Goal: Information Seeking & Learning: Check status

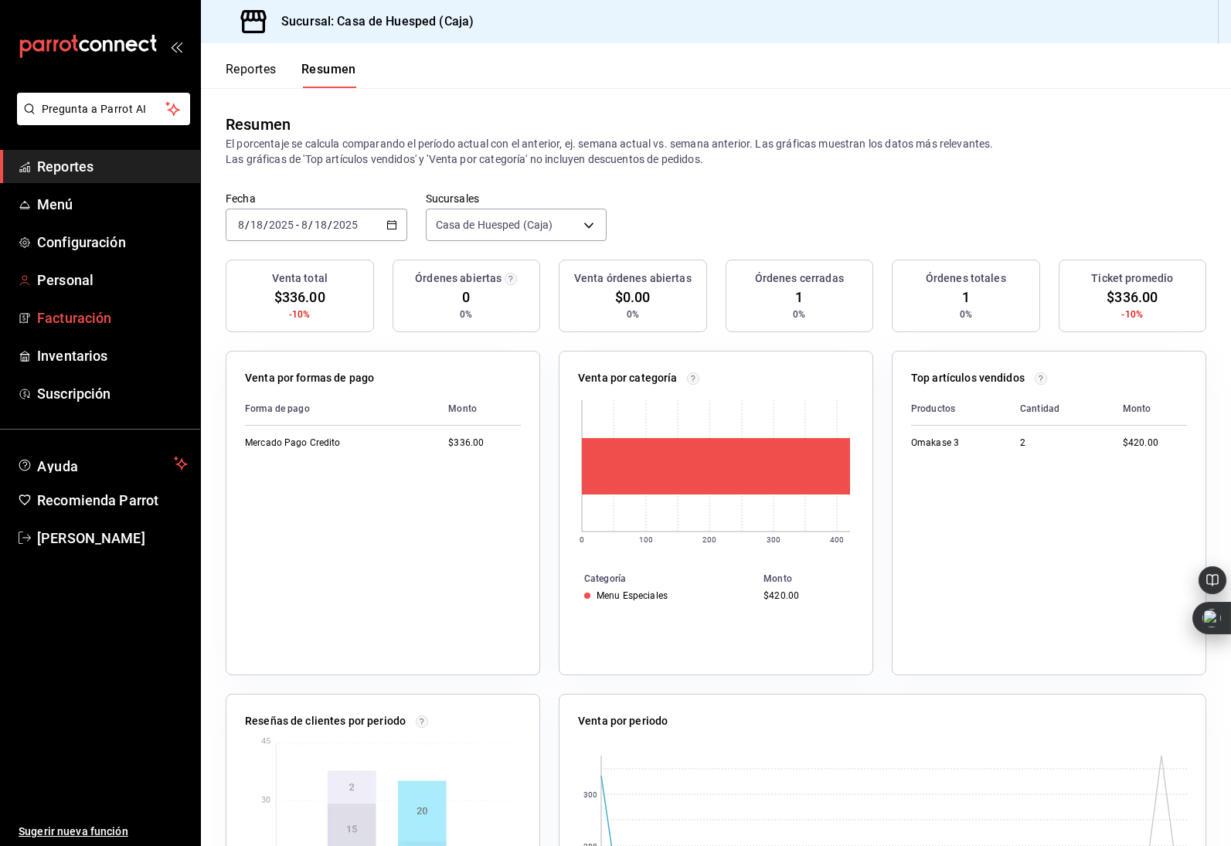
click at [100, 320] on span "Facturación" at bounding box center [112, 318] width 151 height 21
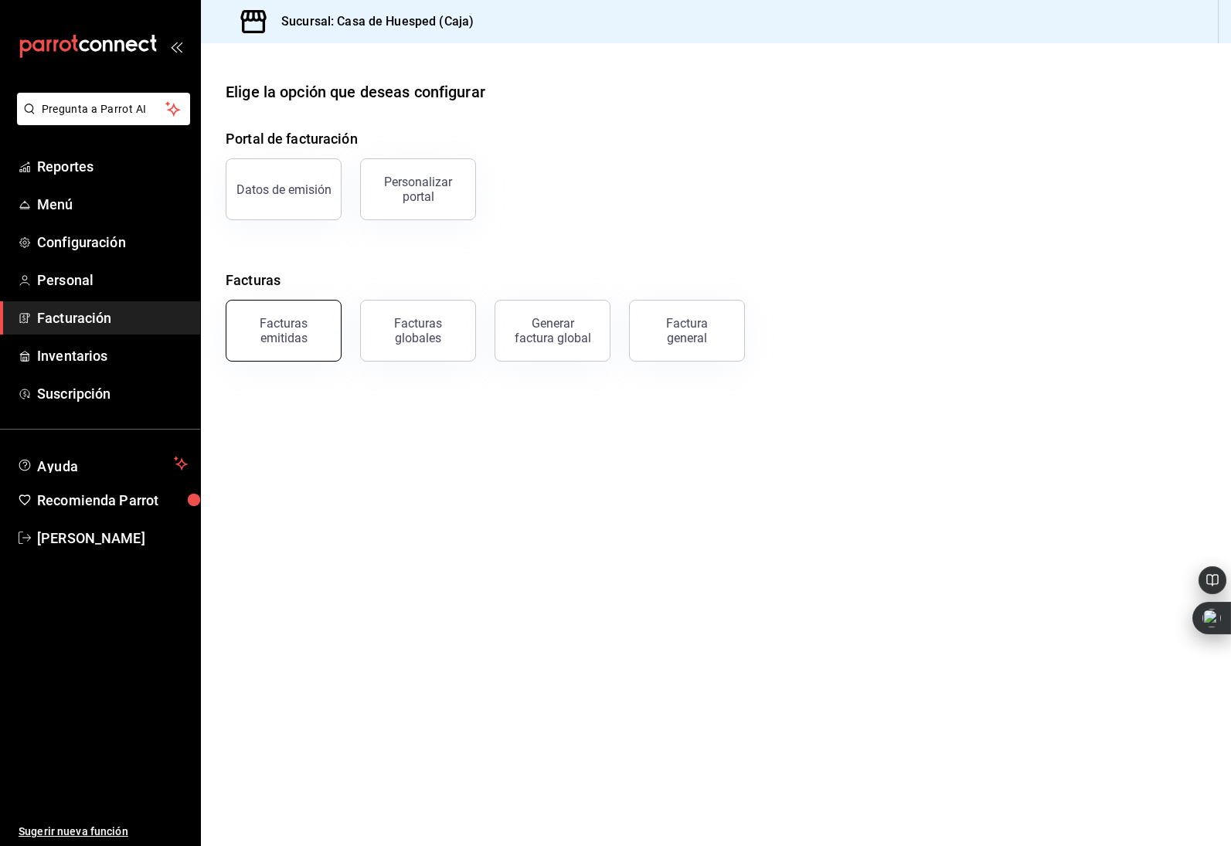
click at [301, 342] on div "Facturas emitidas" at bounding box center [284, 330] width 96 height 29
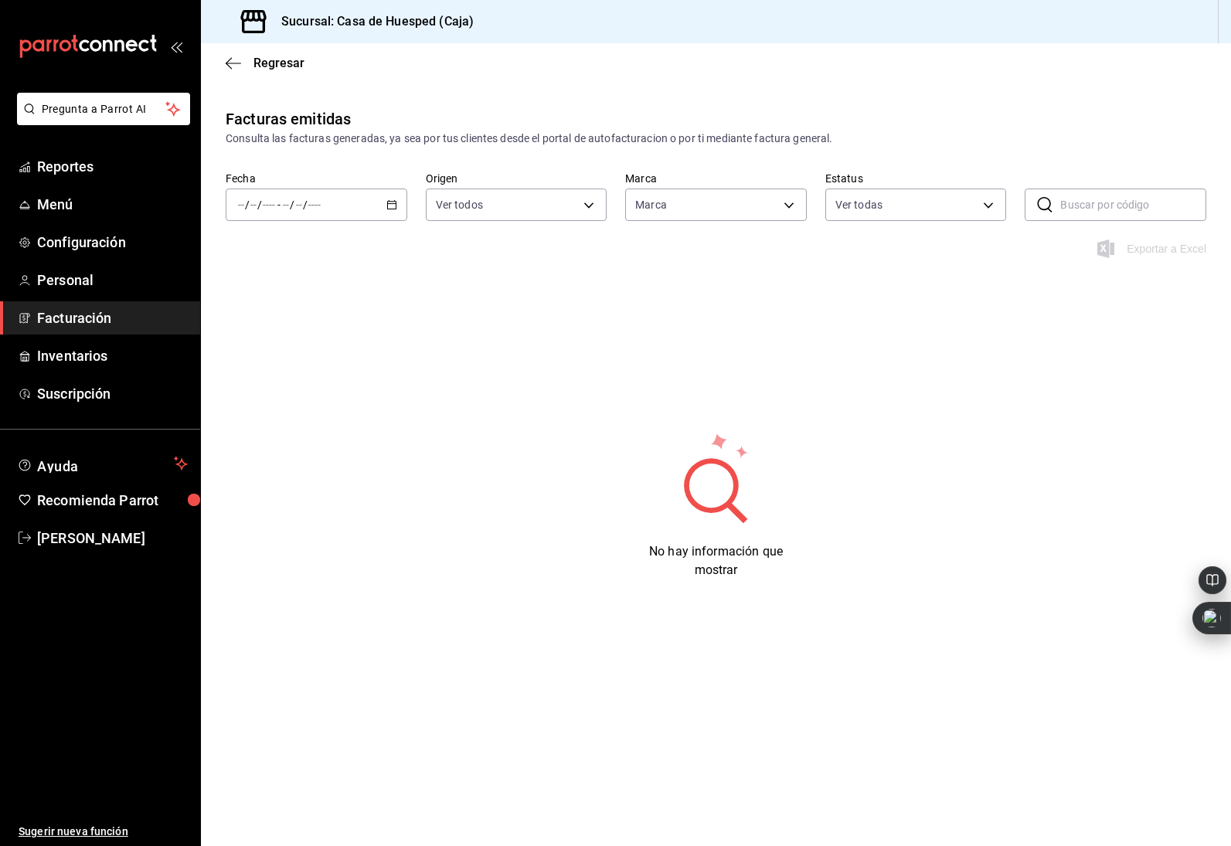
type input "3692a21a-a850-4ac6-9a07-e333406c246a"
click at [309, 205] on input "number" at bounding box center [315, 205] width 14 height 12
click at [299, 257] on span "Hoy" at bounding box center [299, 251] width 120 height 16
drag, startPoint x: 102, startPoint y: 545, endPoint x: 110, endPoint y: 544, distance: 7.9
click at [102, 545] on span "[PERSON_NAME]" at bounding box center [112, 538] width 151 height 21
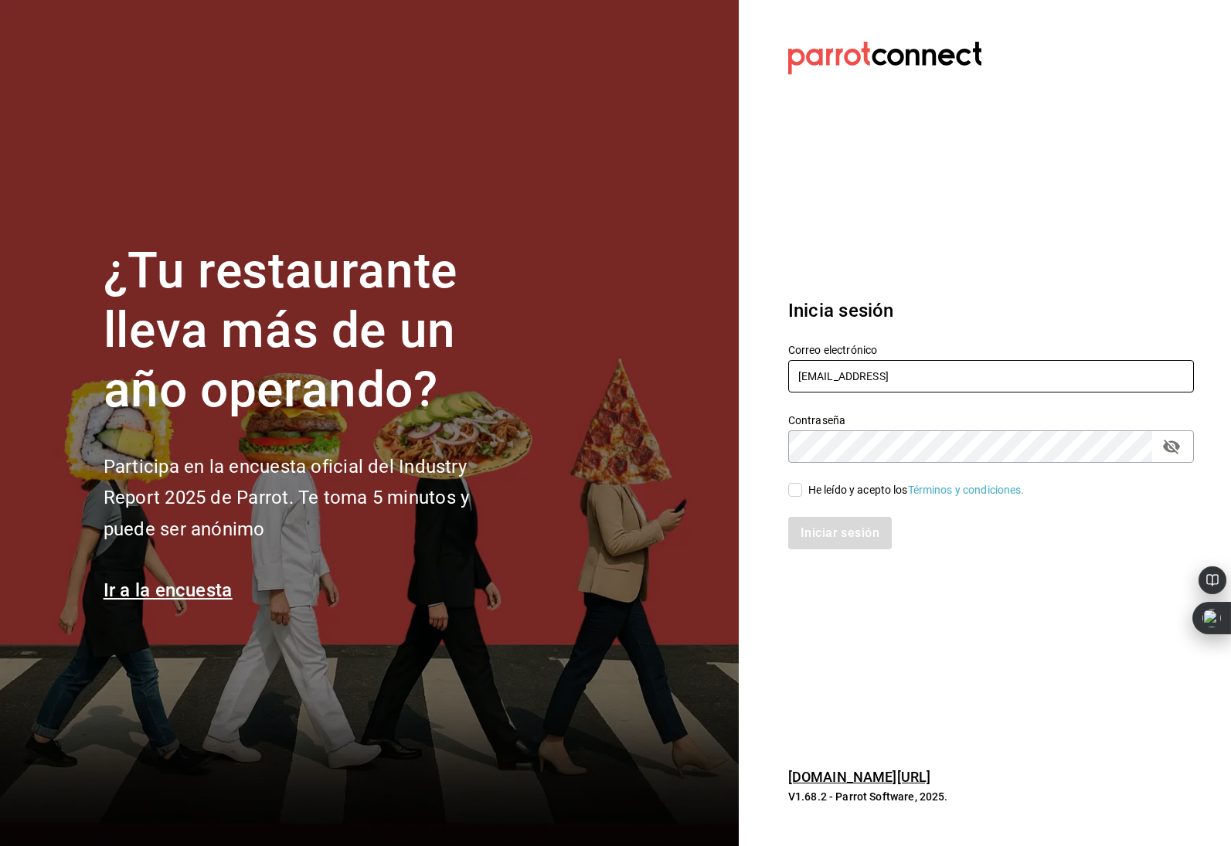
click at [888, 385] on input "oscarherrerab@me.comm" at bounding box center [991, 376] width 406 height 32
type input "oscarherrerab@me.com"
click at [788, 495] on input "He leído y acepto los Términos y condiciones." at bounding box center [795, 490] width 14 height 14
checkbox input "true"
click at [813, 525] on button "Iniciar sesión" at bounding box center [840, 533] width 105 height 32
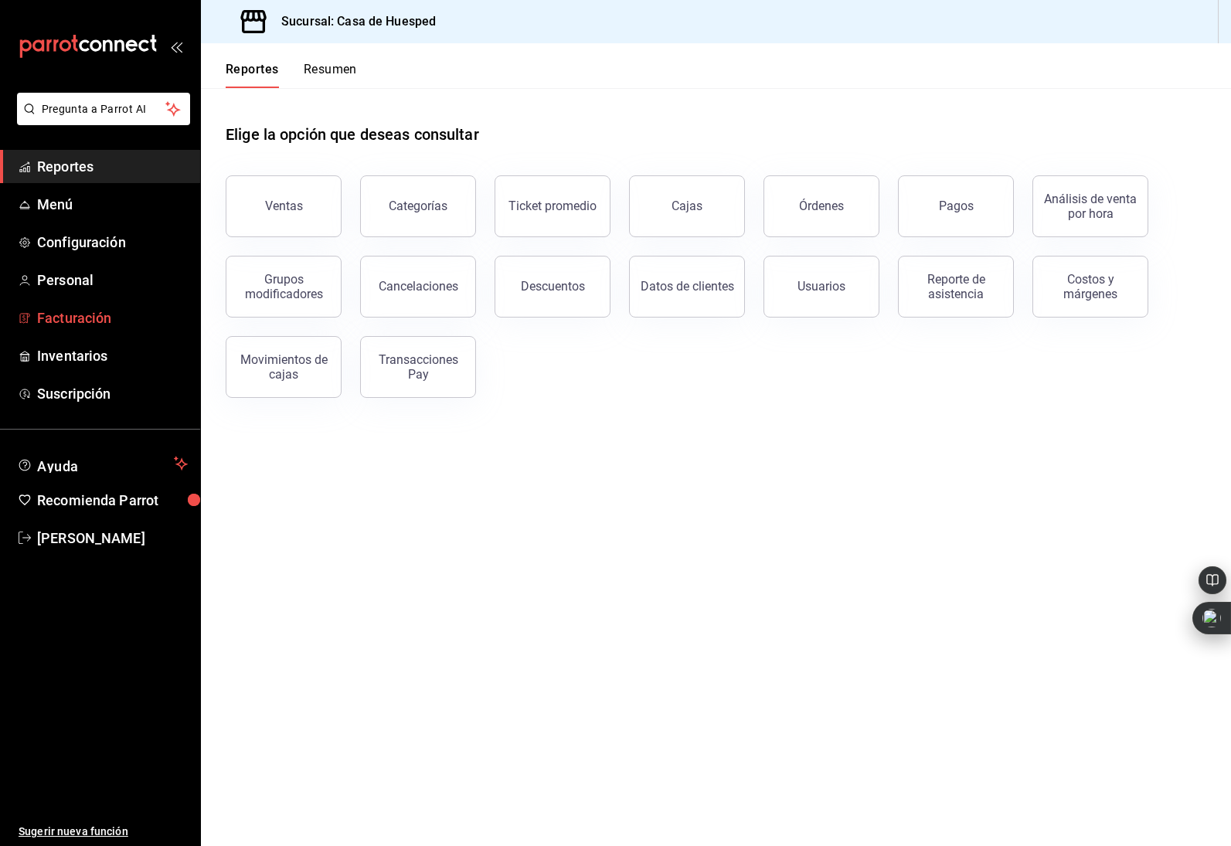
click at [94, 320] on span "Facturación" at bounding box center [112, 318] width 151 height 21
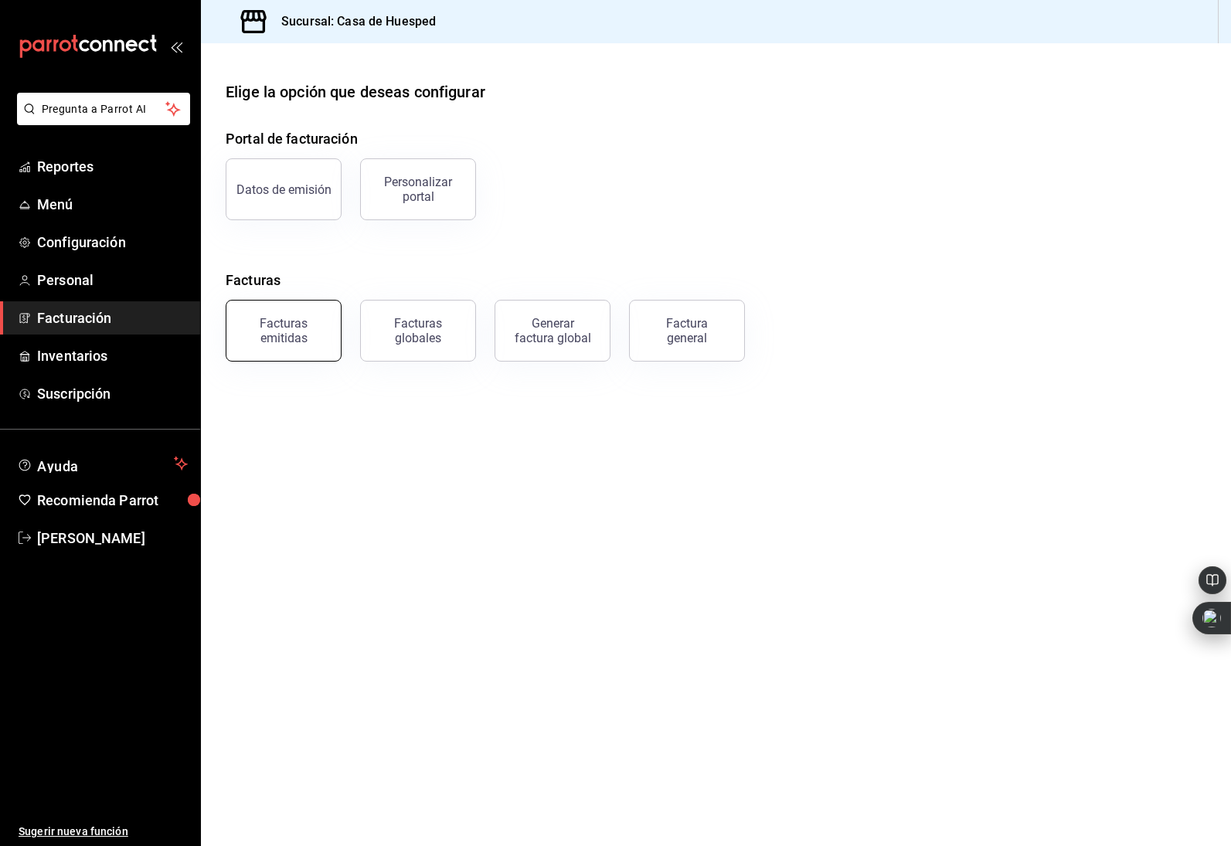
click at [282, 326] on div "Facturas emitidas" at bounding box center [284, 330] width 96 height 29
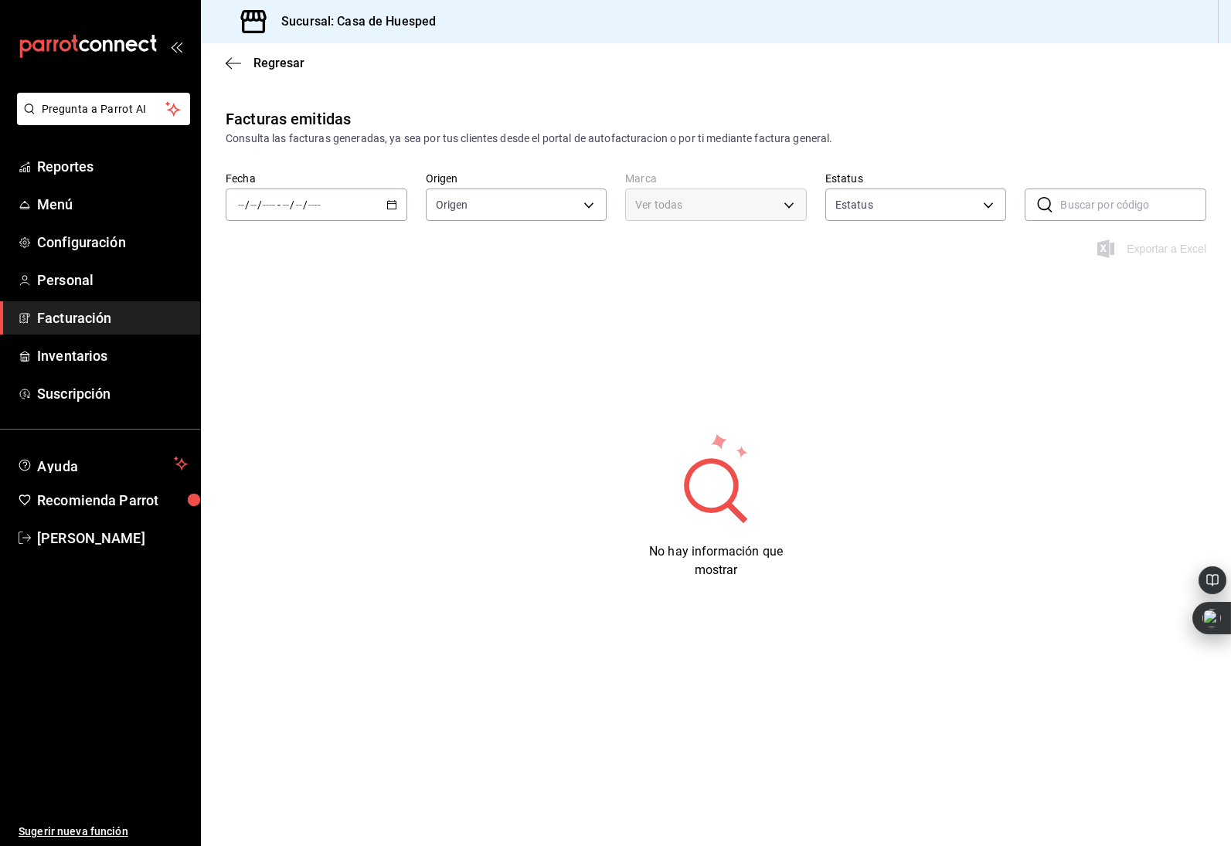
type input "ORDER_INVOICE,GENERAL_INVOICE"
type input "ACTIVE,PENDING_CANCELLATION,CANCELLED,PRE_CANCELLED"
type input "c16ab1b5-fb54-44a6-bdad-467be9a867be,7687bab3-35b9-4369-bd97-6f7970168f30"
click at [344, 214] on div "/ / - / /" at bounding box center [317, 205] width 182 height 32
click at [326, 248] on span "Hoy" at bounding box center [299, 251] width 120 height 16
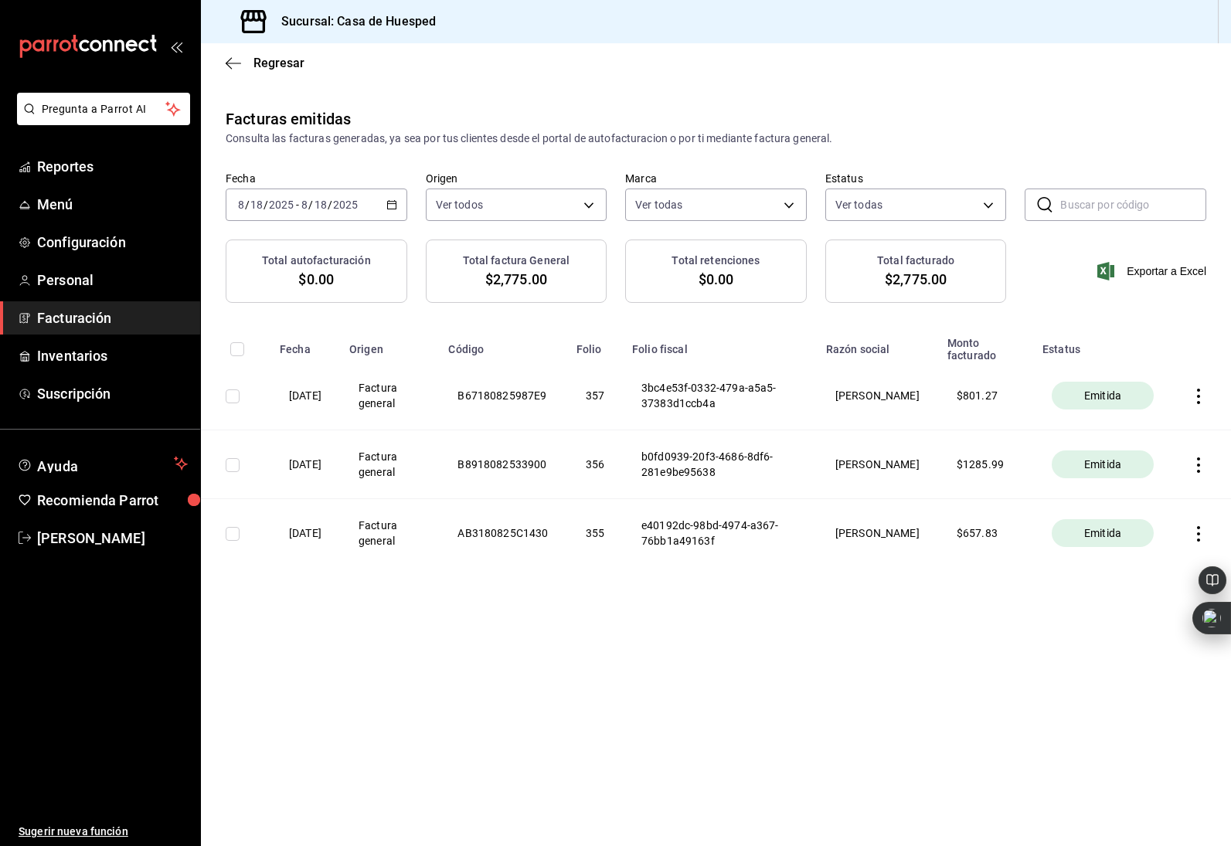
click at [1195, 466] on icon "button" at bounding box center [1198, 464] width 15 height 15
click at [1167, 494] on li "Cancelar factura" at bounding box center [1138, 504] width 136 height 37
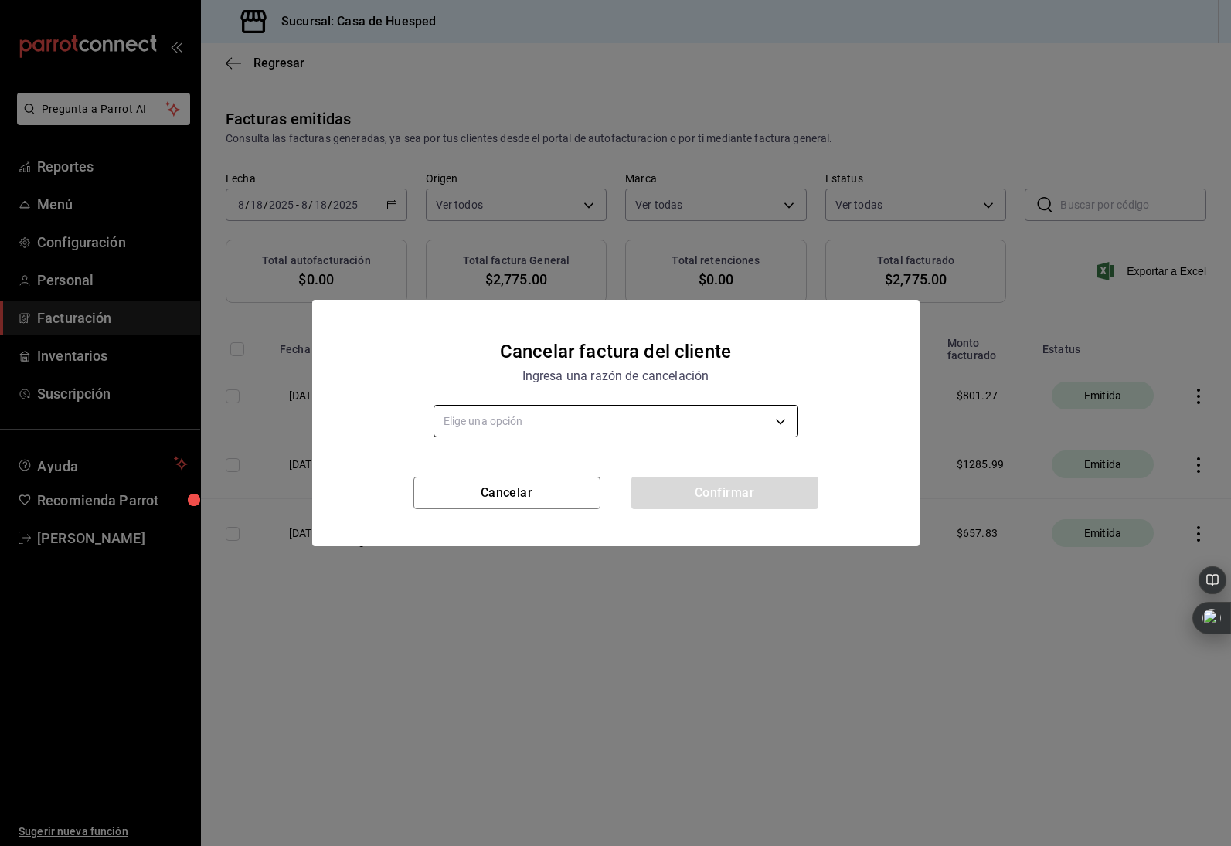
click at [688, 428] on body "Pregunta a Parrot AI Reportes Menú Configuración Personal Facturación Inventari…" at bounding box center [615, 423] width 1231 height 846
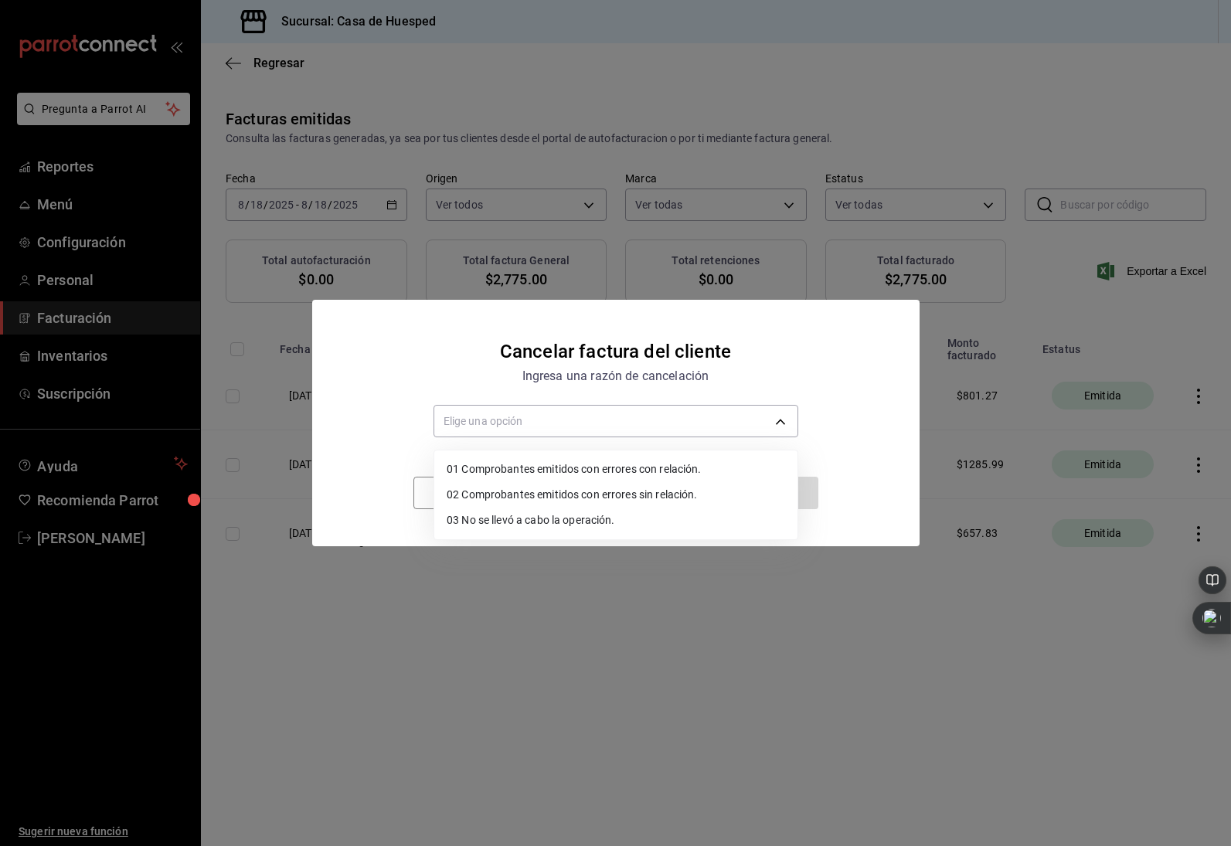
click at [703, 486] on li "02 Comprobantes emitidos con errores sin relación." at bounding box center [615, 494] width 363 height 25
type input "RECEIPT_UNRELATED_ERRORS"
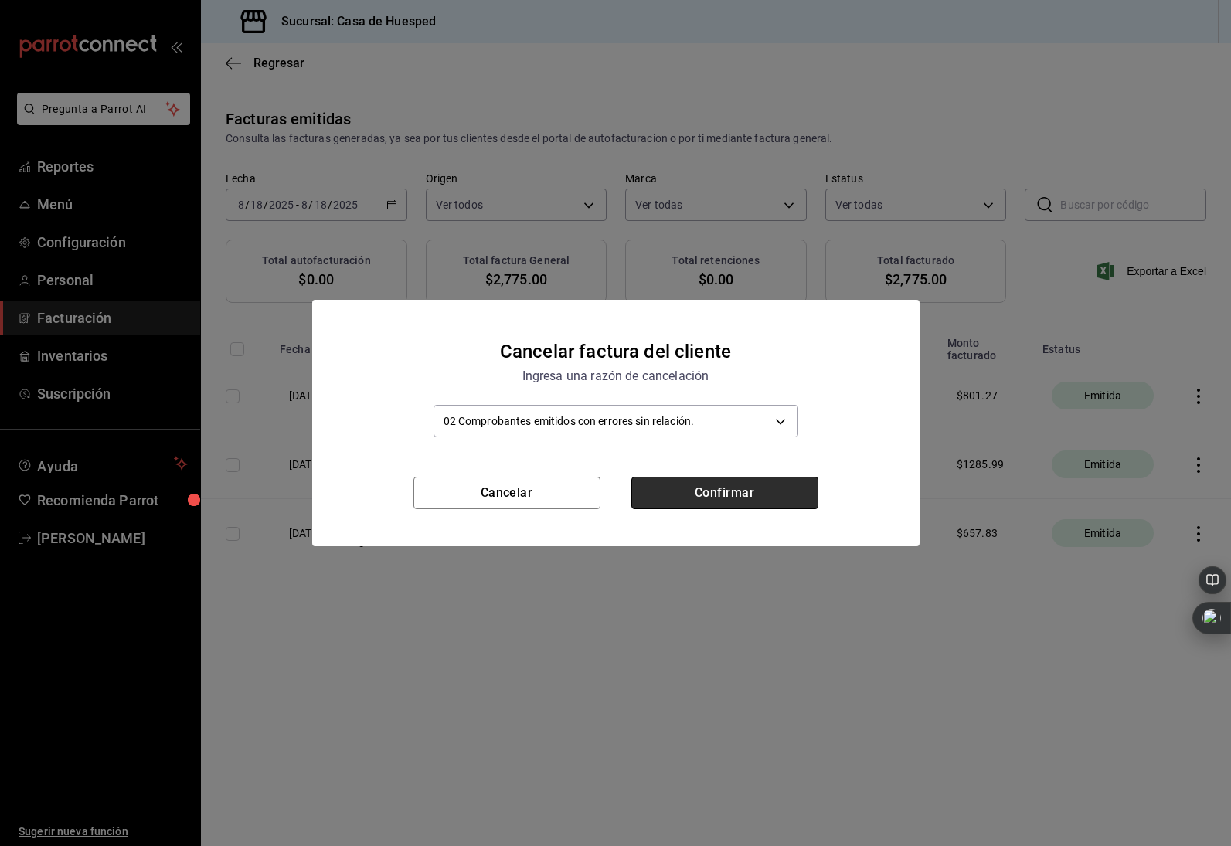
click at [697, 494] on button "Confirmar" at bounding box center [724, 493] width 187 height 32
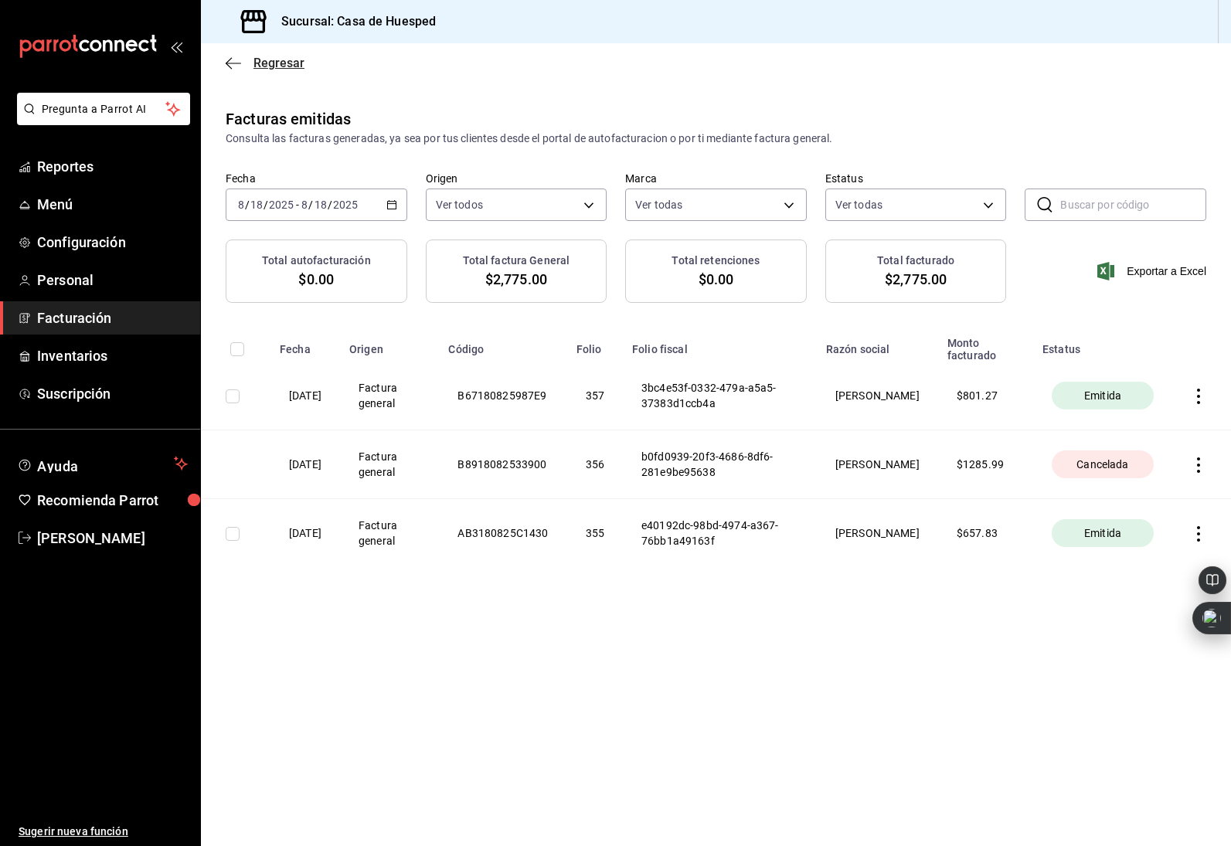
click at [236, 63] on icon "button" at bounding box center [233, 63] width 15 height 14
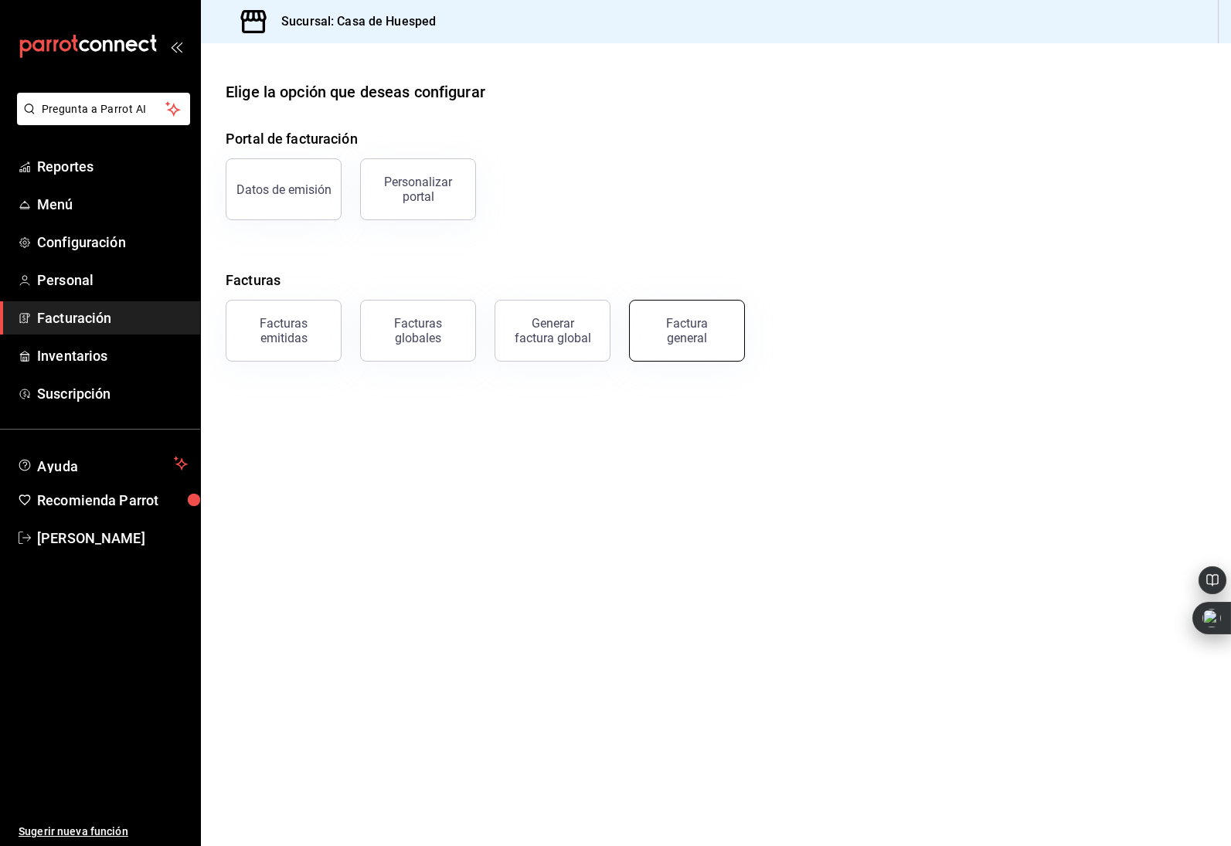
click at [685, 350] on button "Factura general" at bounding box center [687, 331] width 116 height 62
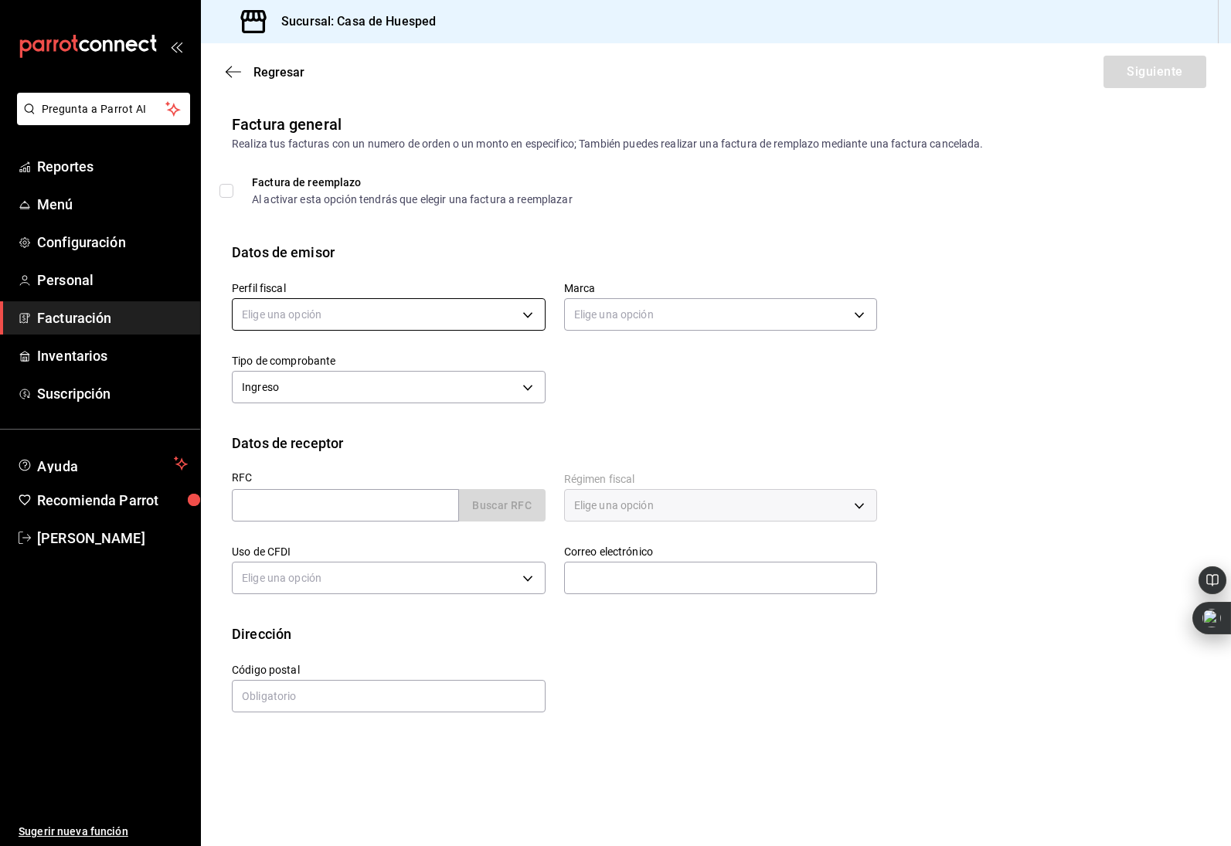
click at [440, 312] on body "Pregunta a Parrot AI Reportes Menú Configuración Personal Facturación Inventari…" at bounding box center [615, 423] width 1231 height 846
click at [399, 389] on li "OSCAR DAVID HERRERA BUENO" at bounding box center [389, 393] width 312 height 29
type input "5d0b8355-84ed-4ab5-8527-503e61b883e5"
type input "c16ab1b5-fb54-44a6-bdad-467be9a867be"
click at [371, 500] on input "text" at bounding box center [345, 505] width 227 height 32
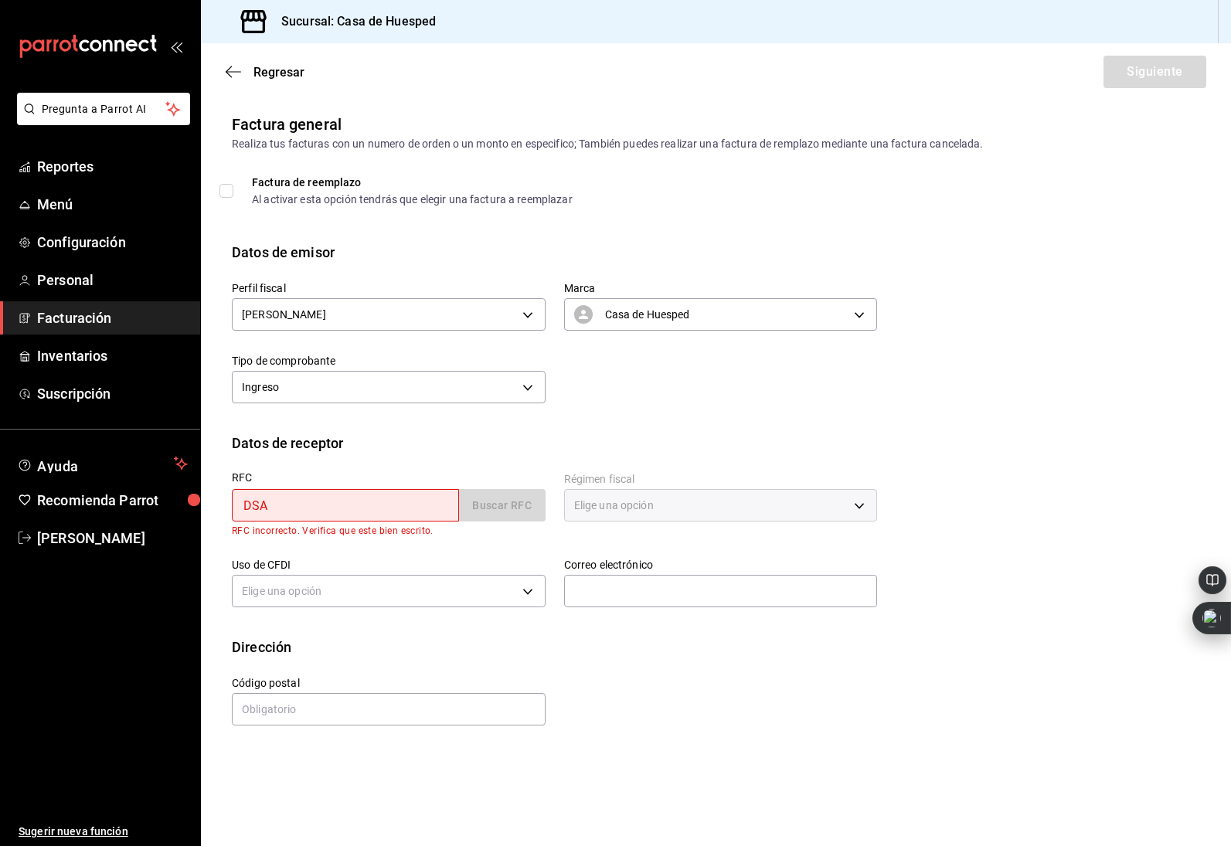
type input "DSA811127A20"
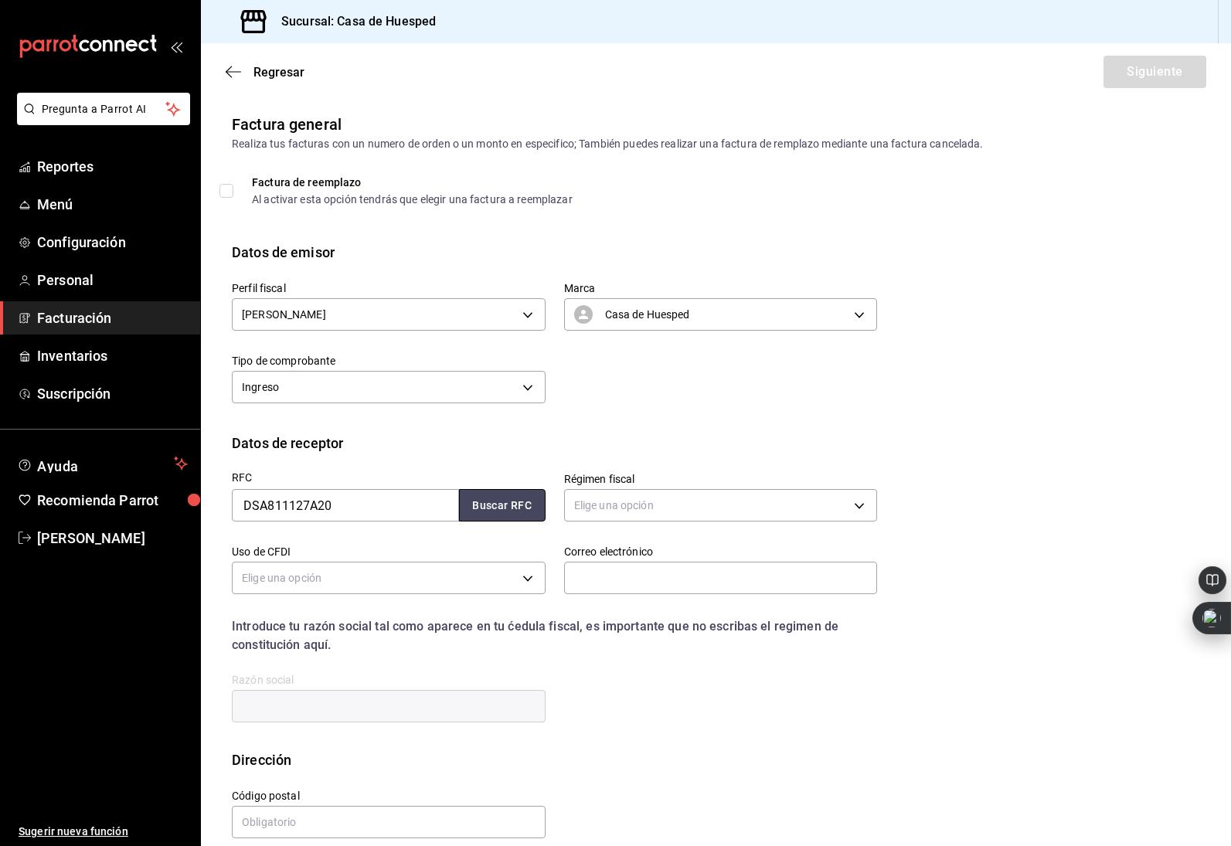
click at [489, 514] on button "Buscar RFC" at bounding box center [502, 505] width 87 height 32
type input "601"
type input "G03"
type input "marco@bermudezinternational.com"
type input "32470"
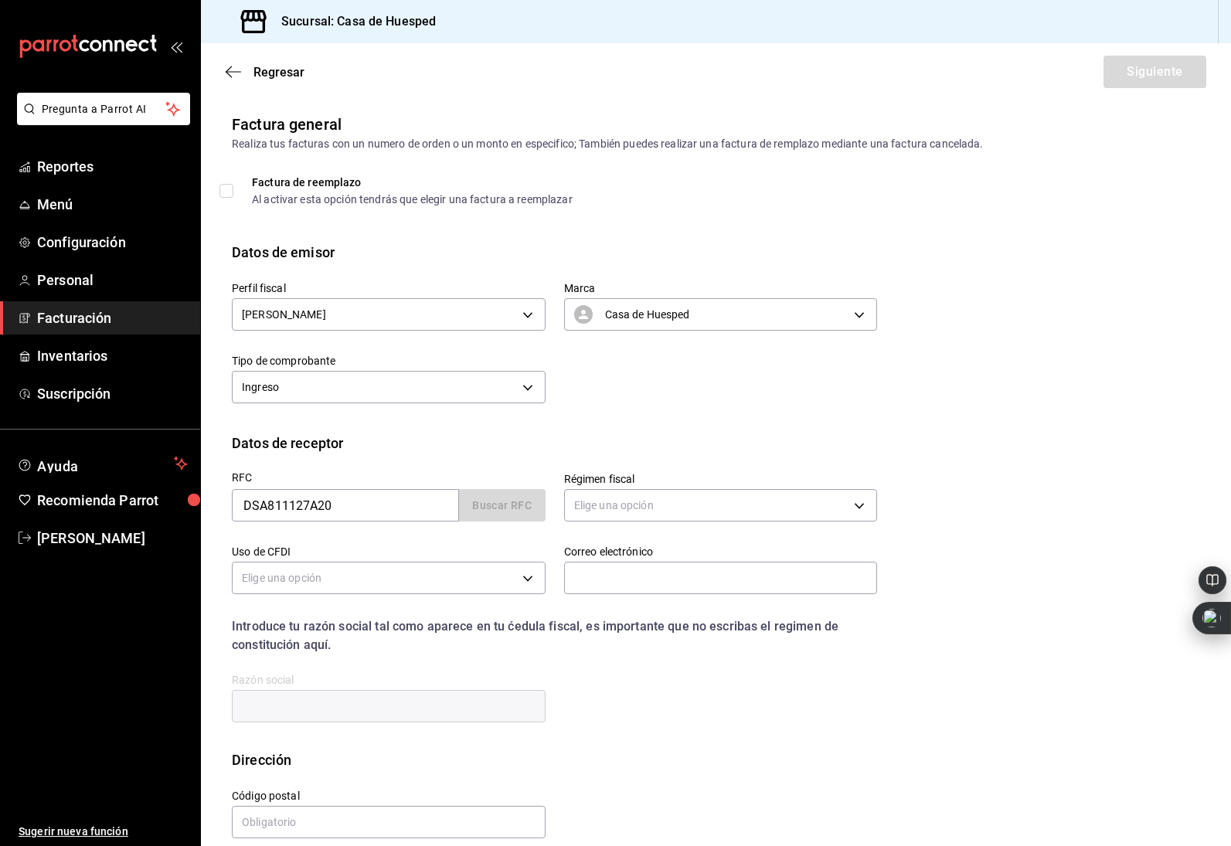
type input "DESARROLLOS SALO"
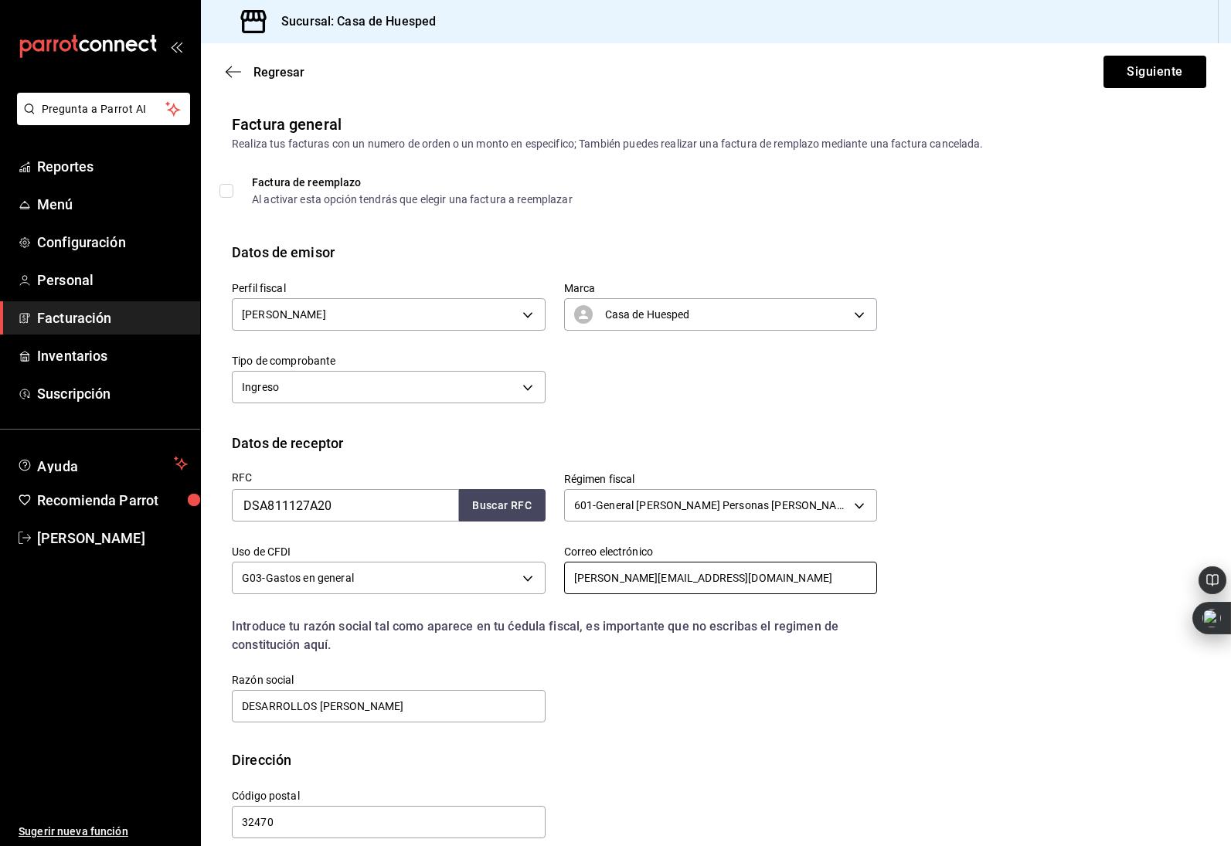
scroll to position [19, 0]
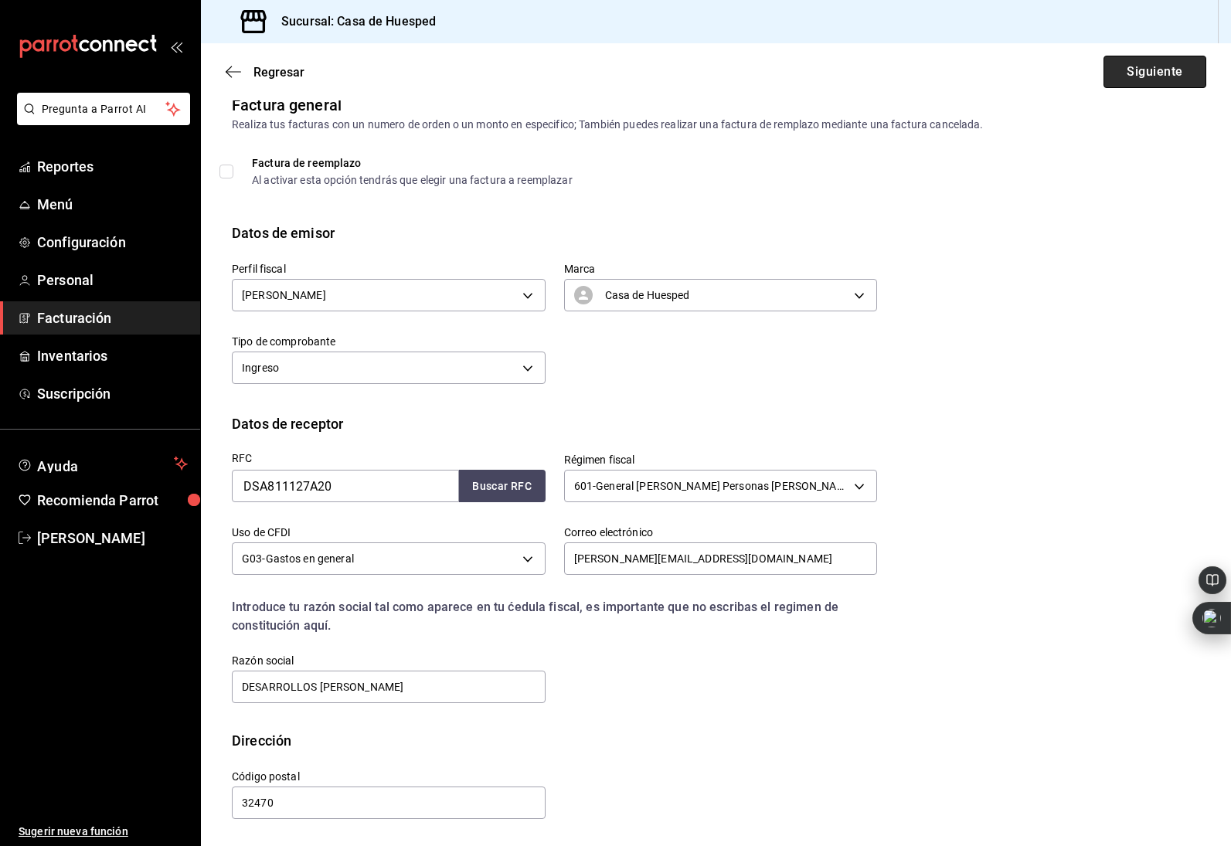
click at [1157, 77] on button "Siguiente" at bounding box center [1154, 72] width 103 height 32
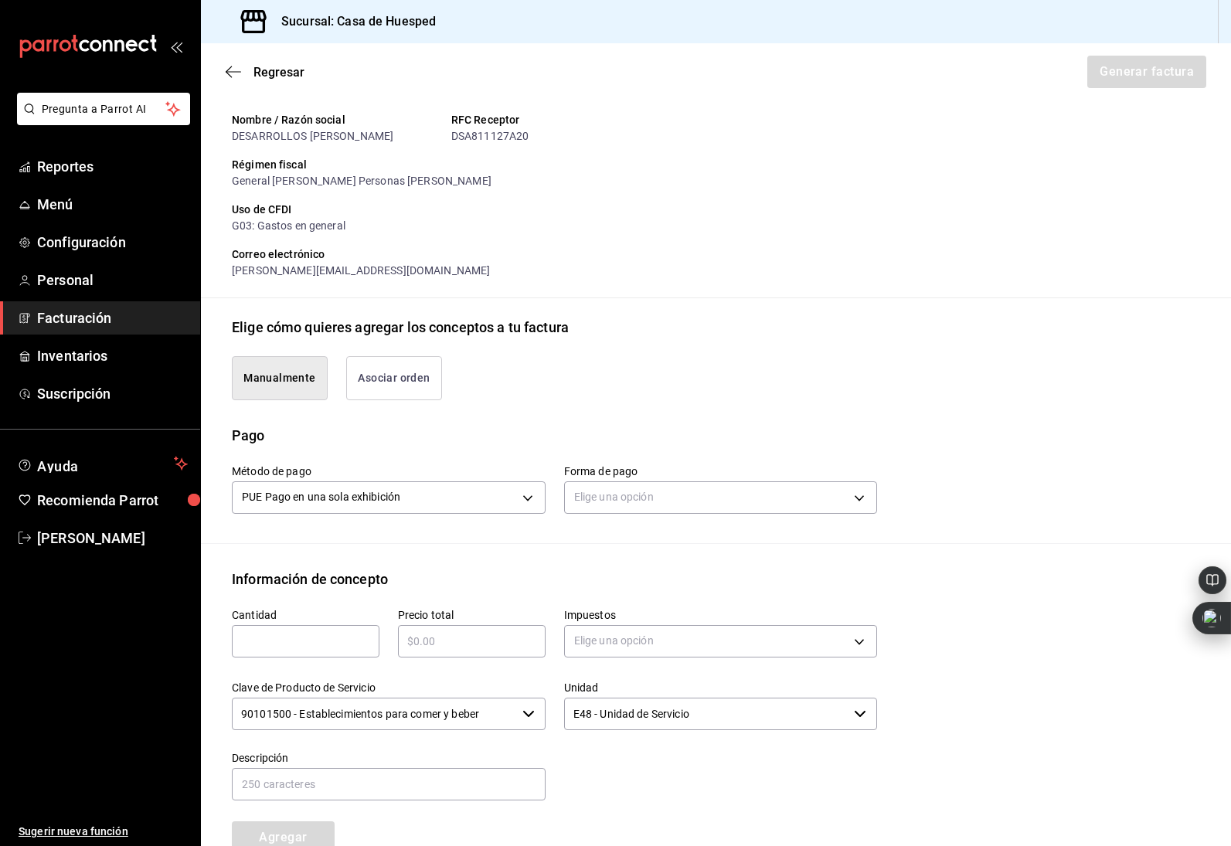
scroll to position [151, 0]
click at [348, 643] on input "text" at bounding box center [306, 639] width 148 height 19
type input "1"
type input "$1300"
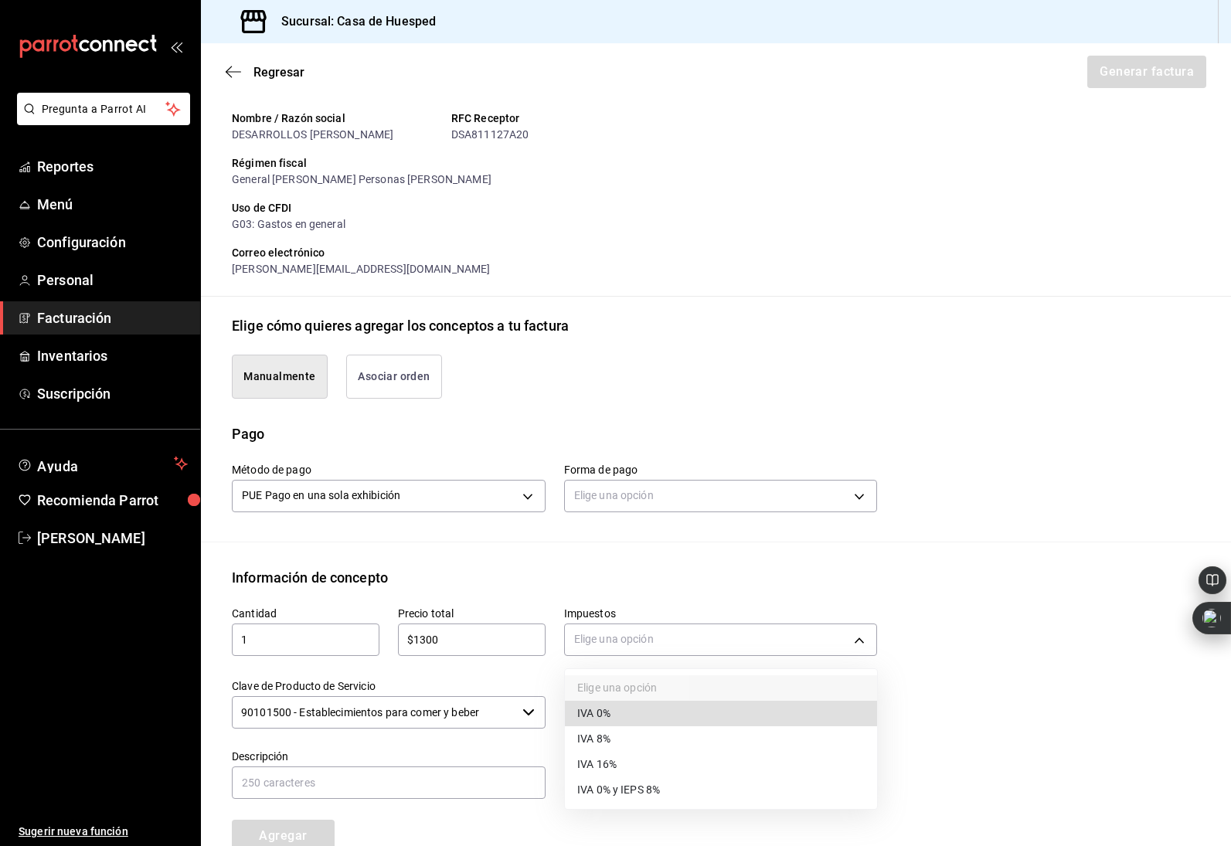
click at [595, 640] on body "Pregunta a Parrot AI Reportes Menú Configuración Personal Facturación Inventari…" at bounding box center [615, 423] width 1231 height 846
click at [678, 763] on li "IVA 16%" at bounding box center [721, 764] width 312 height 25
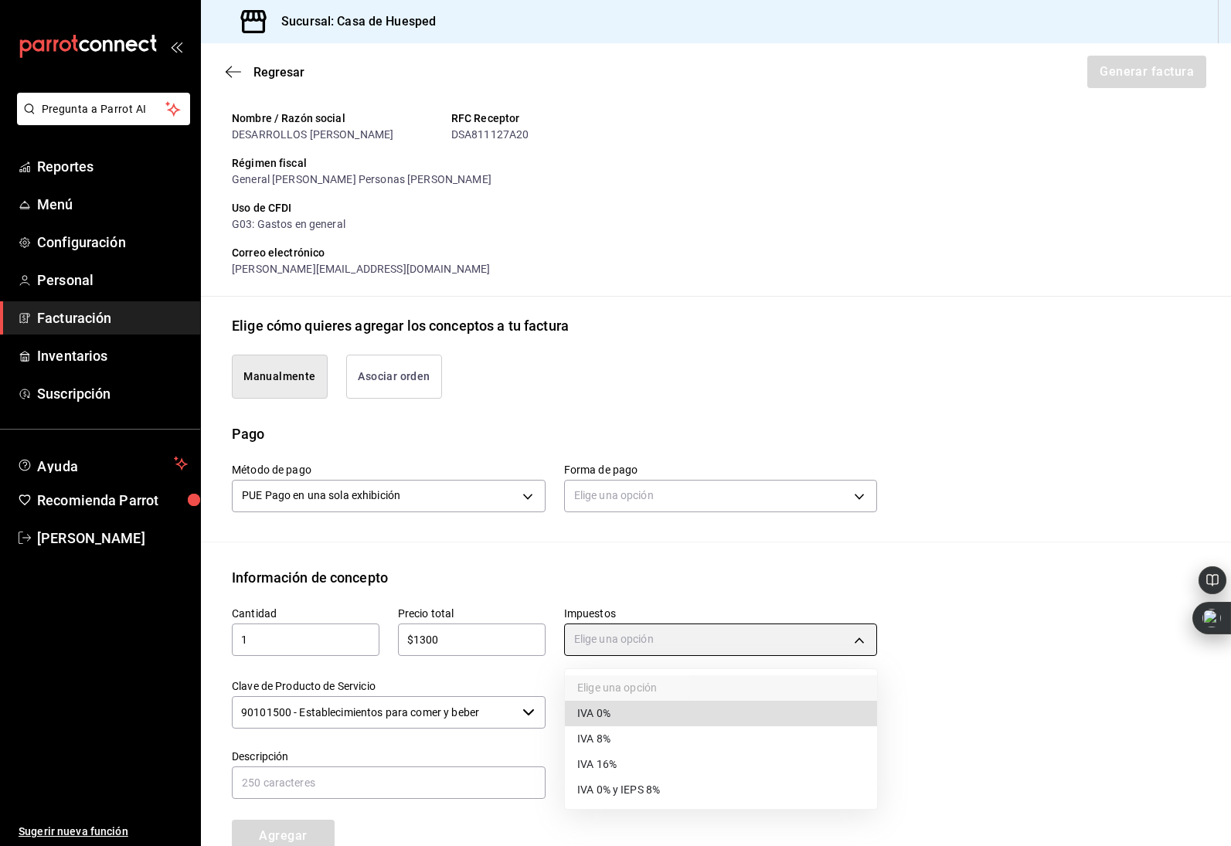
type input "IVA_16"
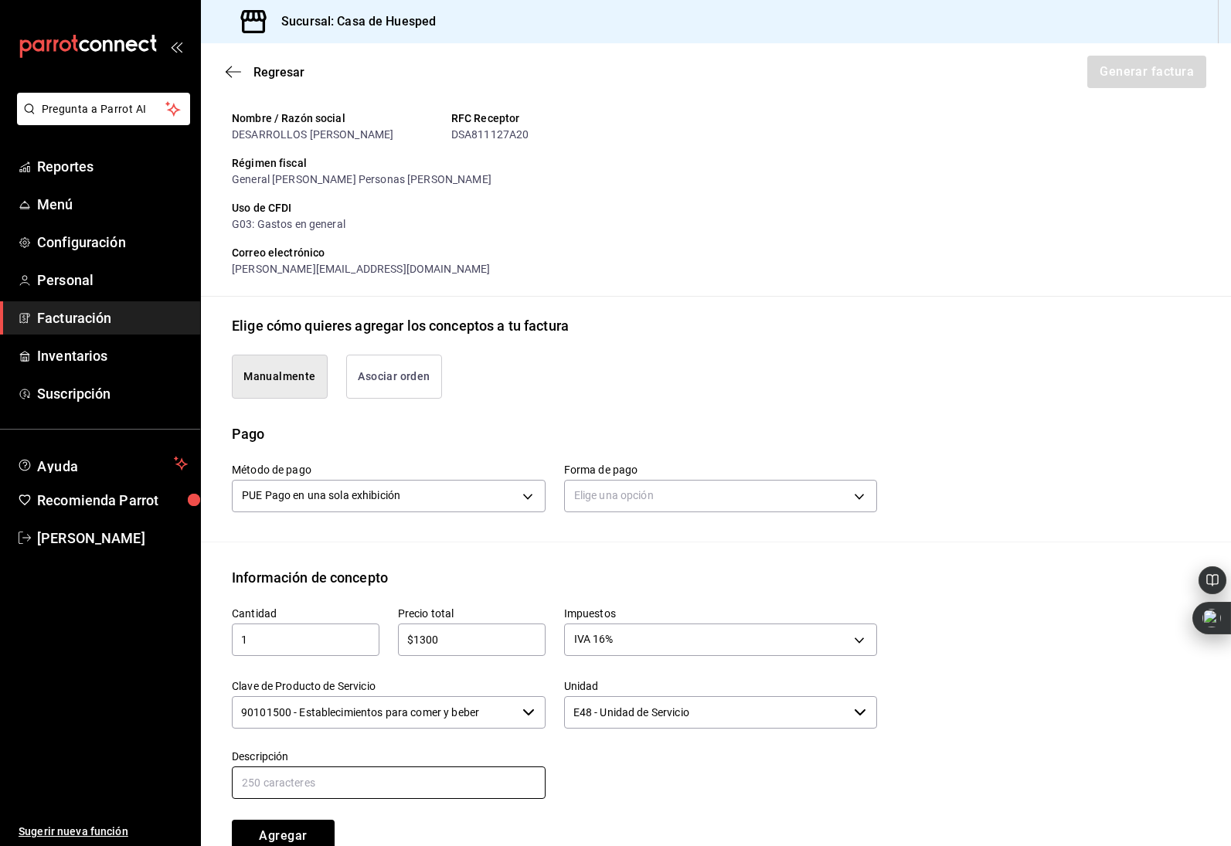
click at [427, 772] on input "text" at bounding box center [389, 782] width 314 height 32
type input "Alimentos"
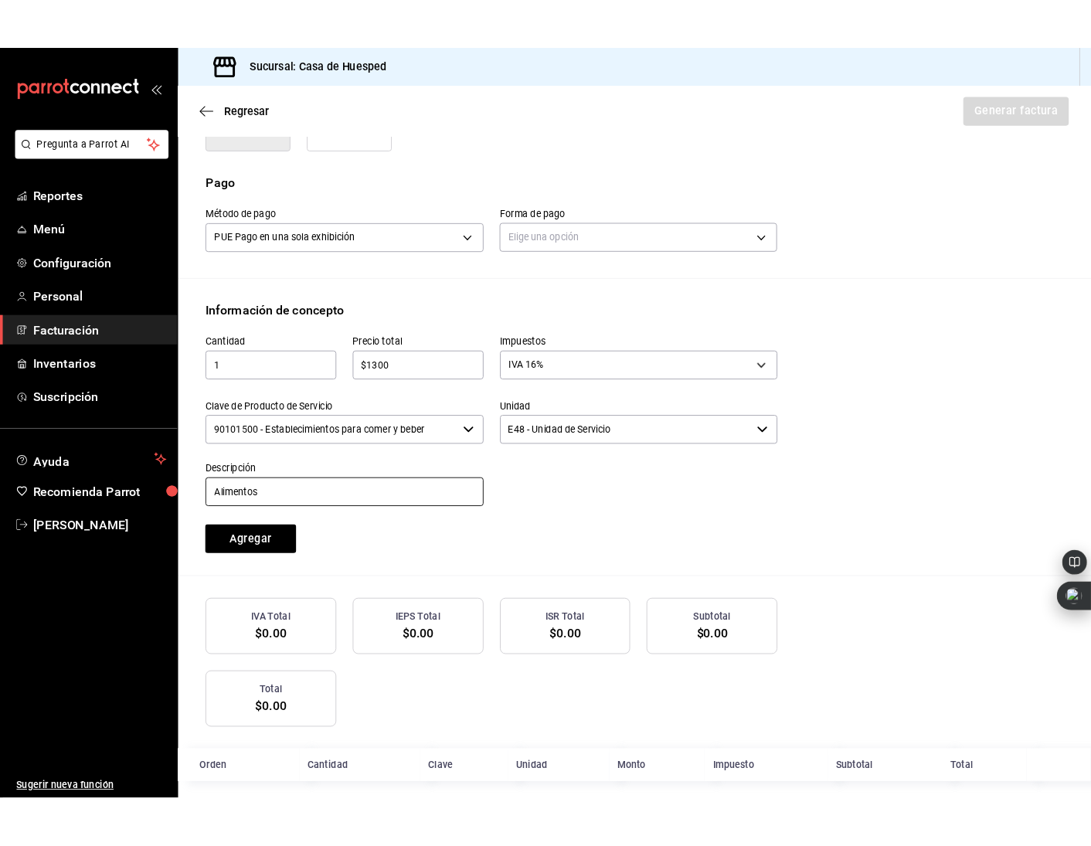
scroll to position [446, 0]
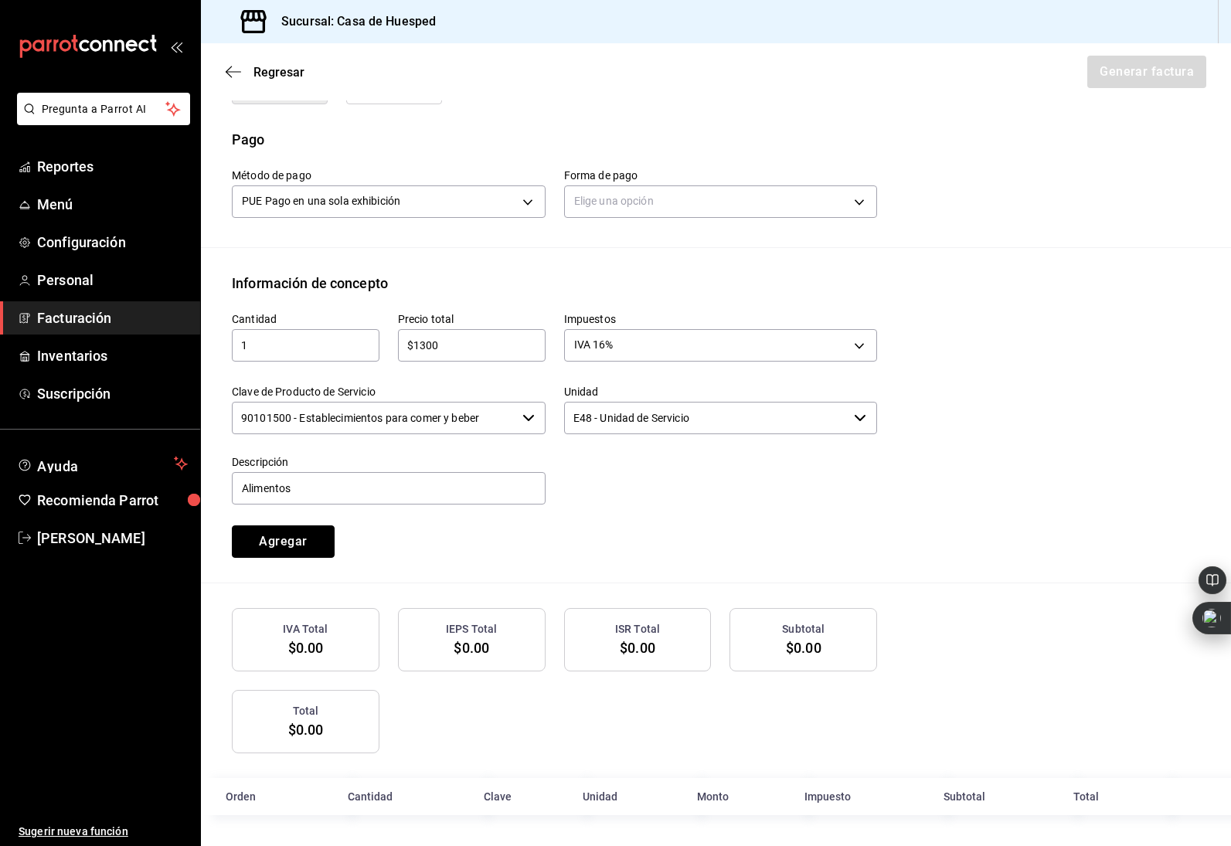
click at [303, 542] on button "Agregar" at bounding box center [283, 541] width 103 height 32
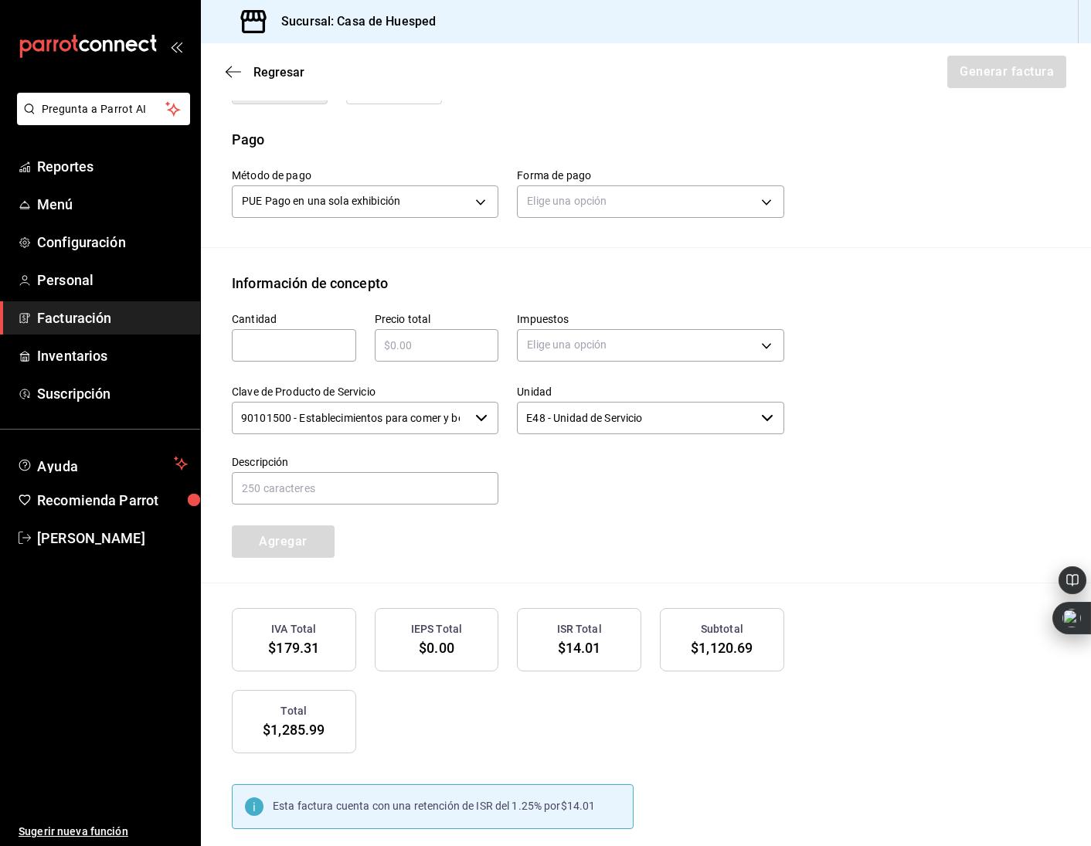
click at [457, 119] on div "Manualmente Asociar orden" at bounding box center [646, 85] width 828 height 87
drag, startPoint x: 76, startPoint y: 535, endPoint x: 121, endPoint y: 539, distance: 45.7
click at [76, 535] on span "[PERSON_NAME]" at bounding box center [112, 538] width 151 height 21
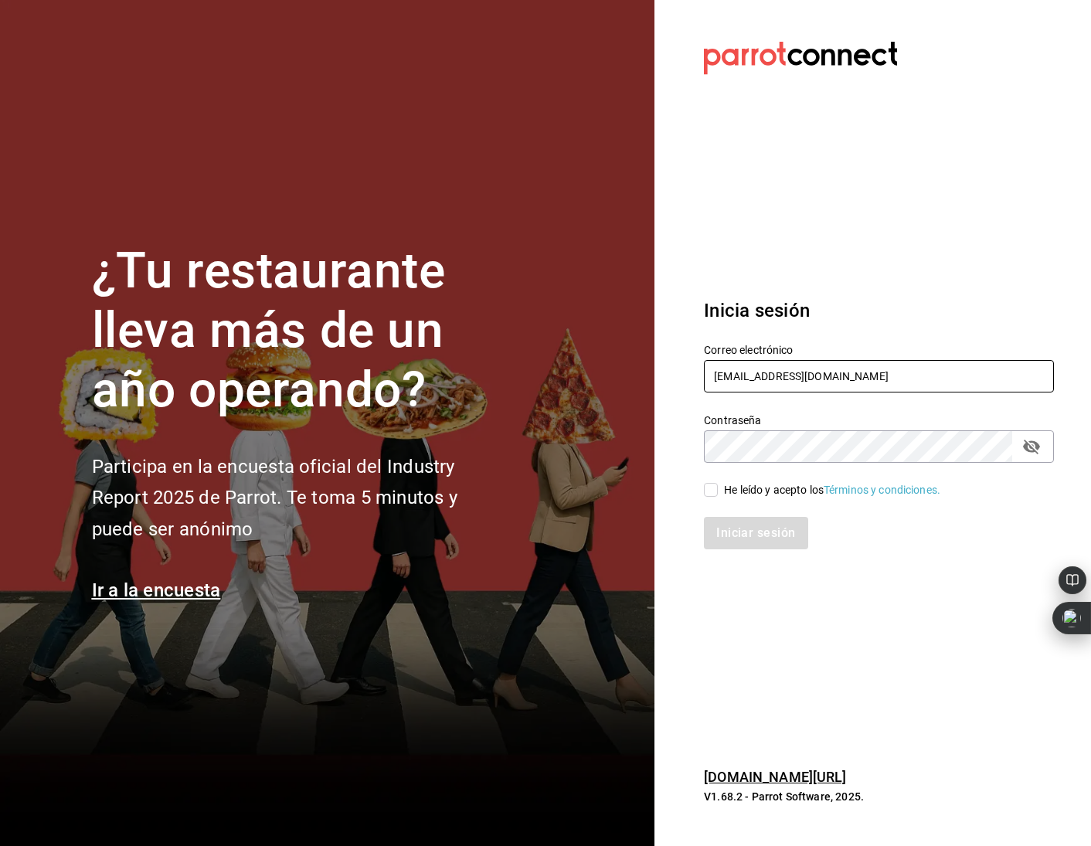
click at [848, 377] on input "oscarherrerab@me.com" at bounding box center [879, 376] width 350 height 32
type input "oscarherrerab@me.comm"
click at [715, 491] on input "He leído y acepto los Términos y condiciones." at bounding box center [711, 490] width 14 height 14
checkbox input "true"
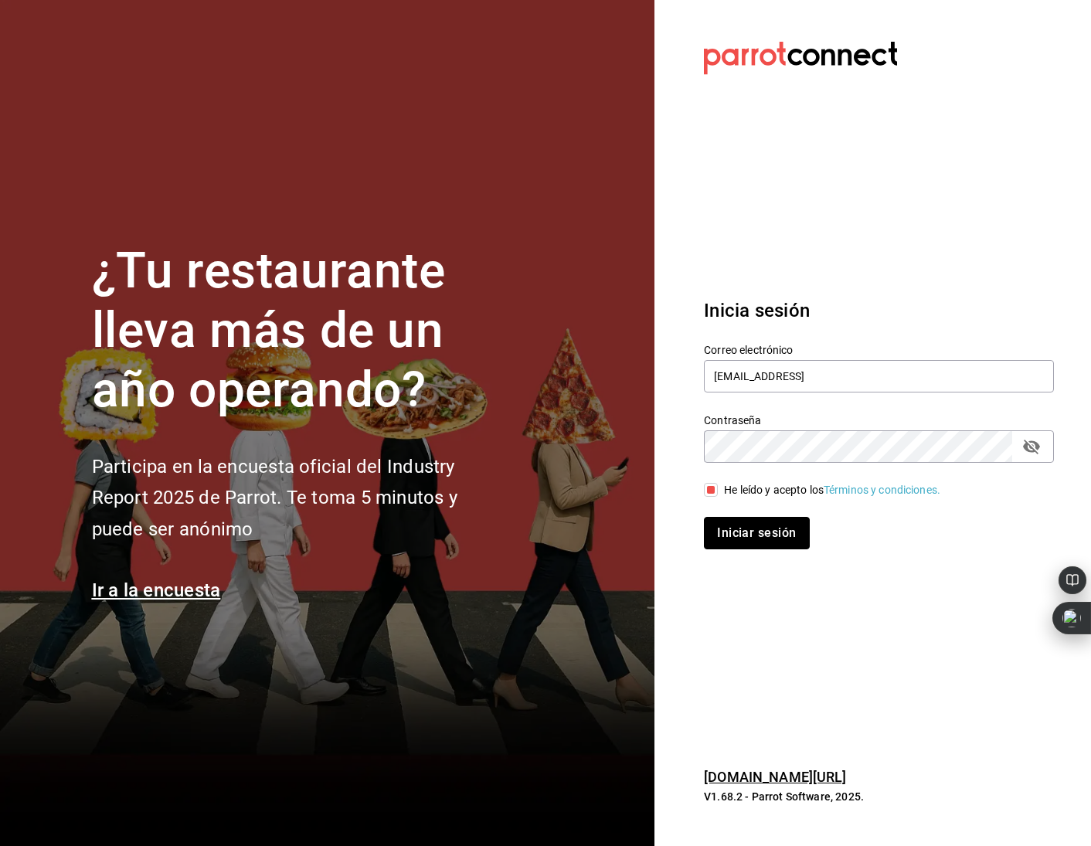
drag, startPoint x: 739, startPoint y: 534, endPoint x: 724, endPoint y: 525, distance: 17.6
click at [739, 534] on button "Iniciar sesión" at bounding box center [756, 533] width 105 height 32
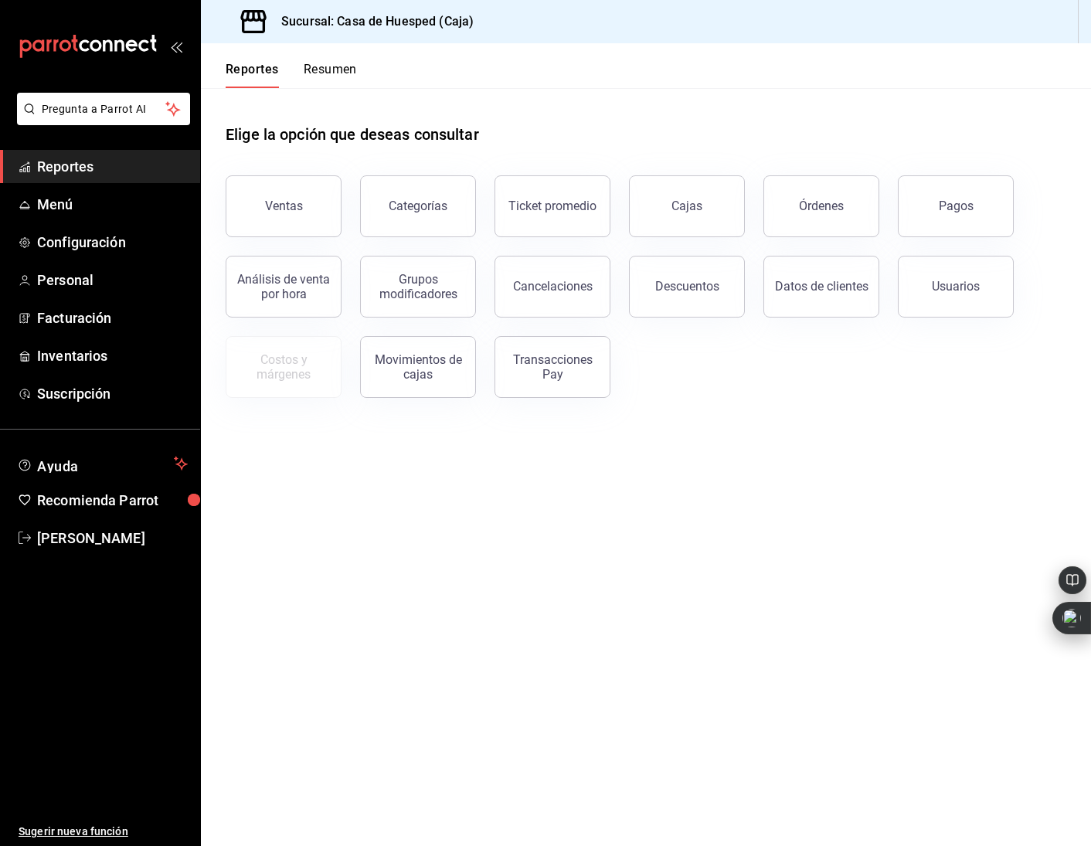
click at [397, 121] on div "Elige la opción que deseas consultar" at bounding box center [646, 122] width 841 height 69
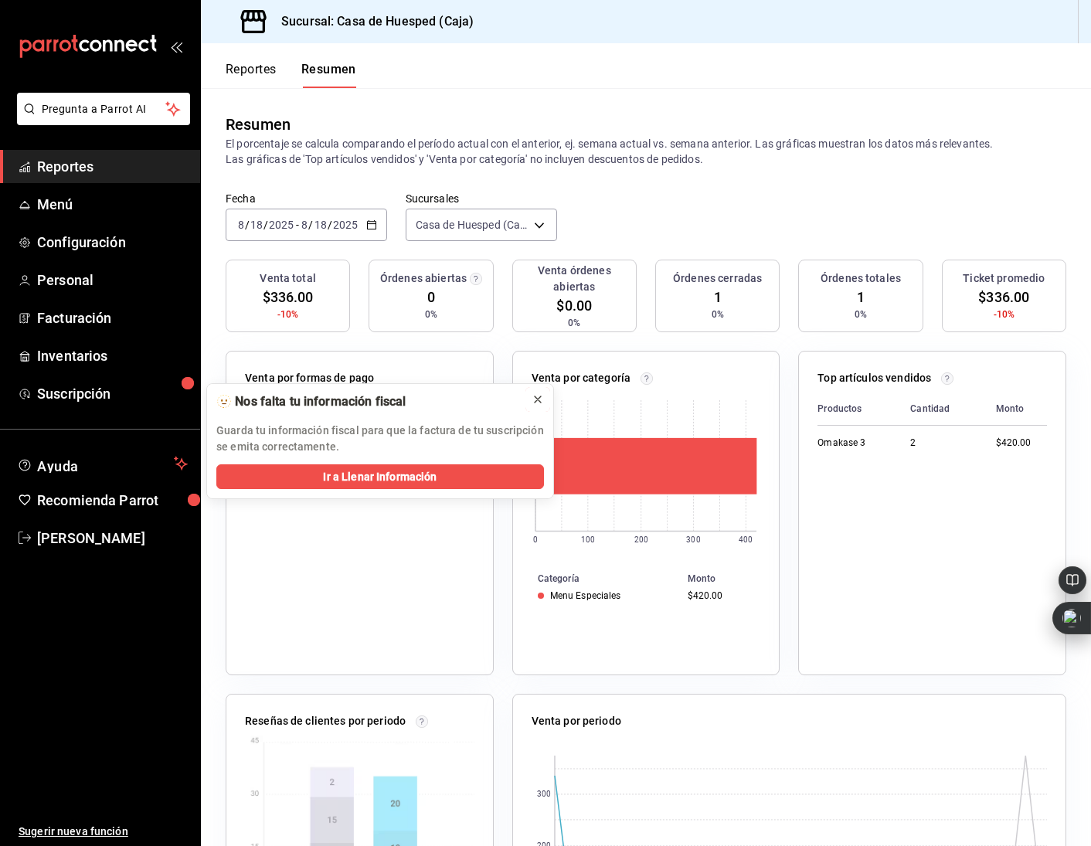
click at [538, 397] on icon at bounding box center [538, 399] width 12 height 12
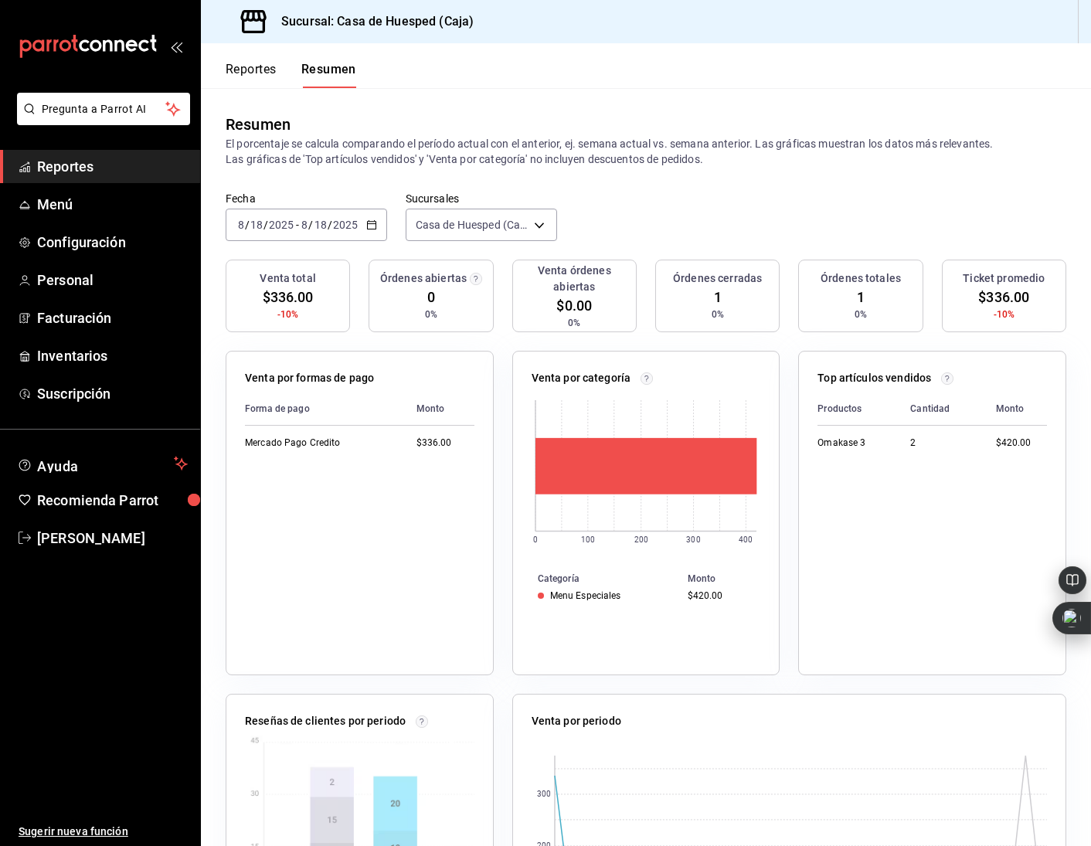
click at [308, 199] on label "Fecha" at bounding box center [306, 198] width 161 height 11
click at [297, 223] on span "-" at bounding box center [297, 225] width 3 height 12
drag, startPoint x: 56, startPoint y: 519, endPoint x: 53, endPoint y: 535, distance: 15.8
click at [54, 520] on ul "Ayuda Recomienda Parrot Oscar Herrera" at bounding box center [100, 501] width 200 height 107
click at [51, 539] on span "[PERSON_NAME]" at bounding box center [112, 538] width 151 height 21
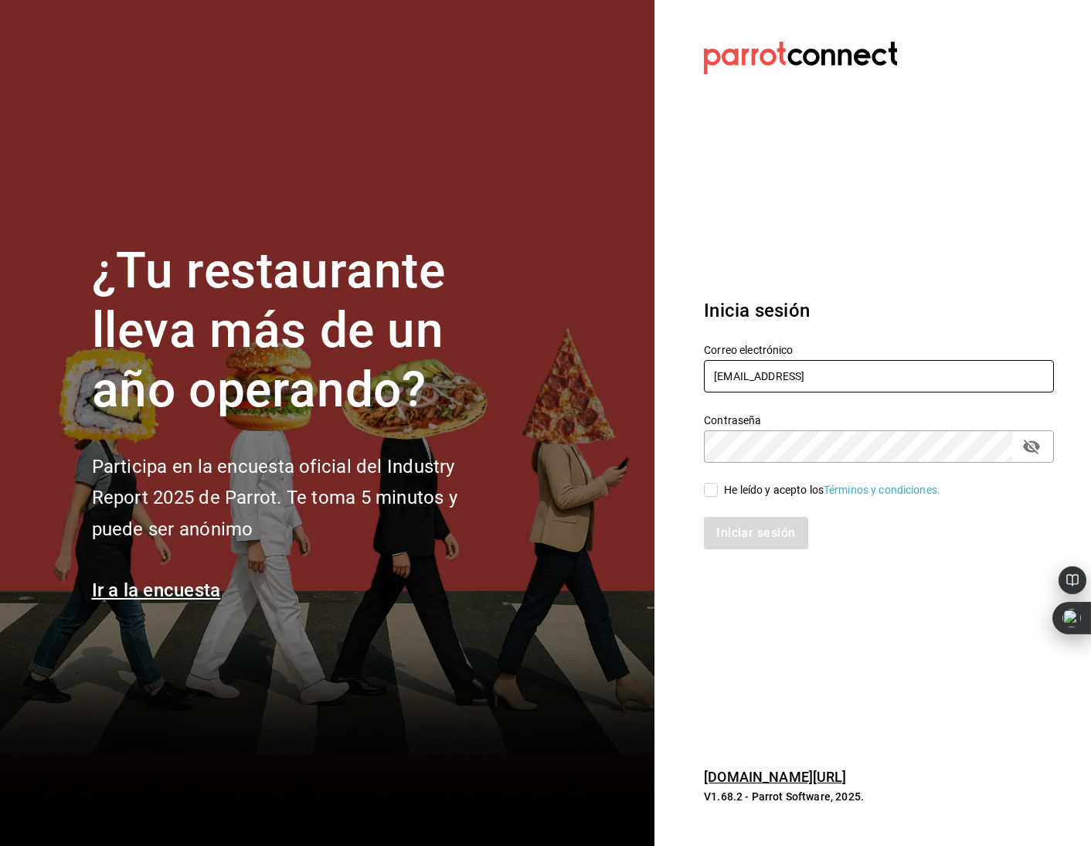
click at [845, 380] on input "[EMAIL_ADDRESS]" at bounding box center [879, 376] width 350 height 32
type input "[EMAIL_ADDRESS][DOMAIN_NAME]"
click at [717, 488] on input "He leído y acepto los Términos y condiciones." at bounding box center [711, 490] width 14 height 14
checkbox input "true"
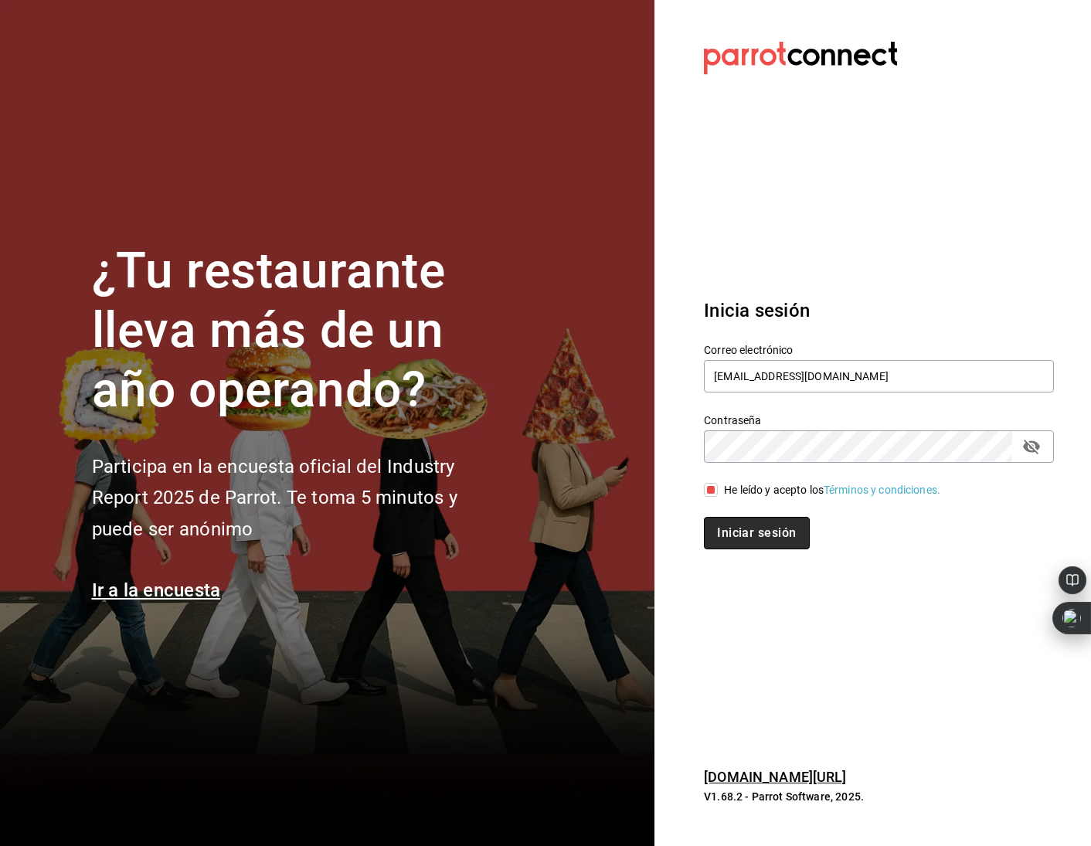
click at [731, 518] on button "Iniciar sesión" at bounding box center [756, 533] width 105 height 32
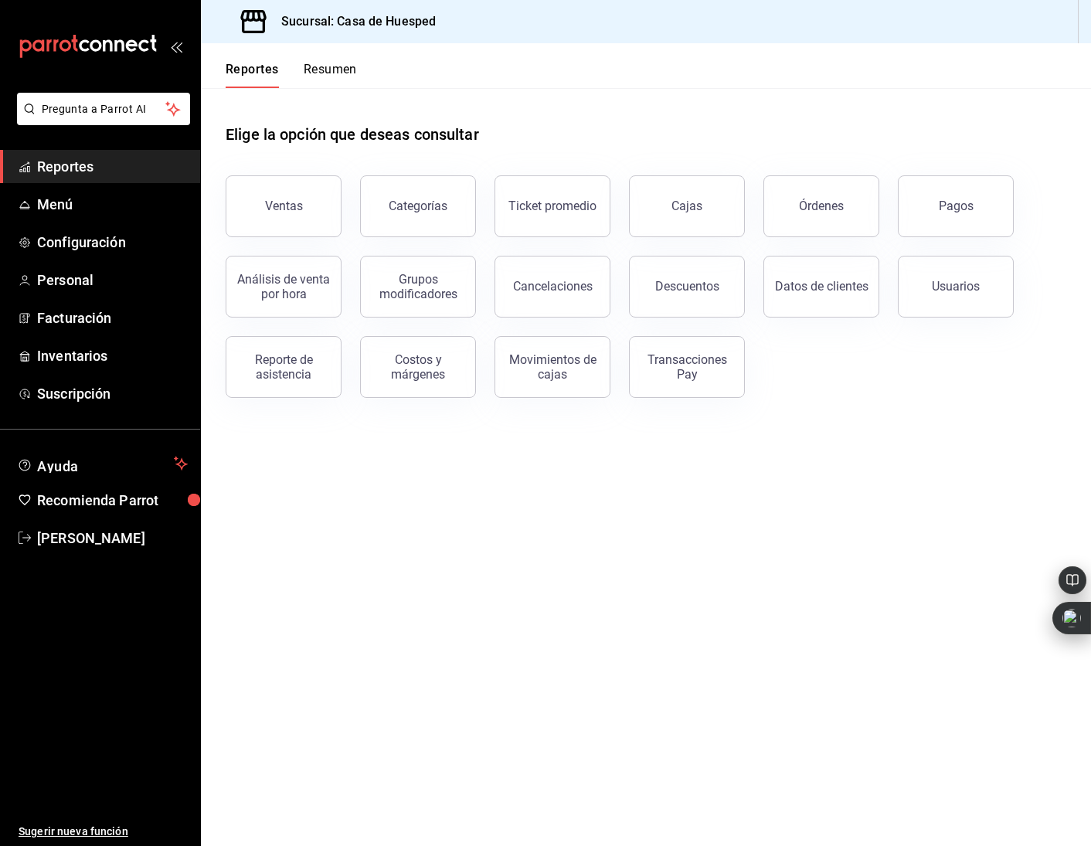
click at [322, 70] on button "Resumen" at bounding box center [330, 75] width 53 height 26
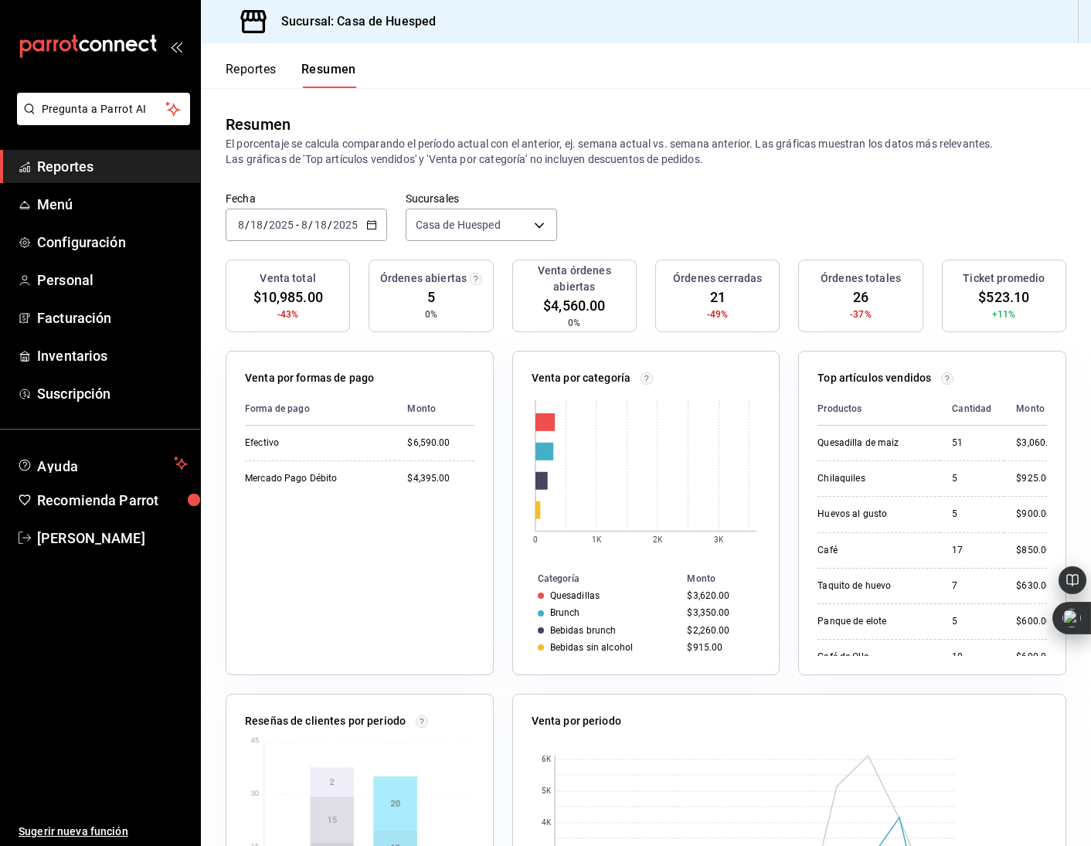
click at [256, 72] on button "Reportes" at bounding box center [251, 75] width 51 height 26
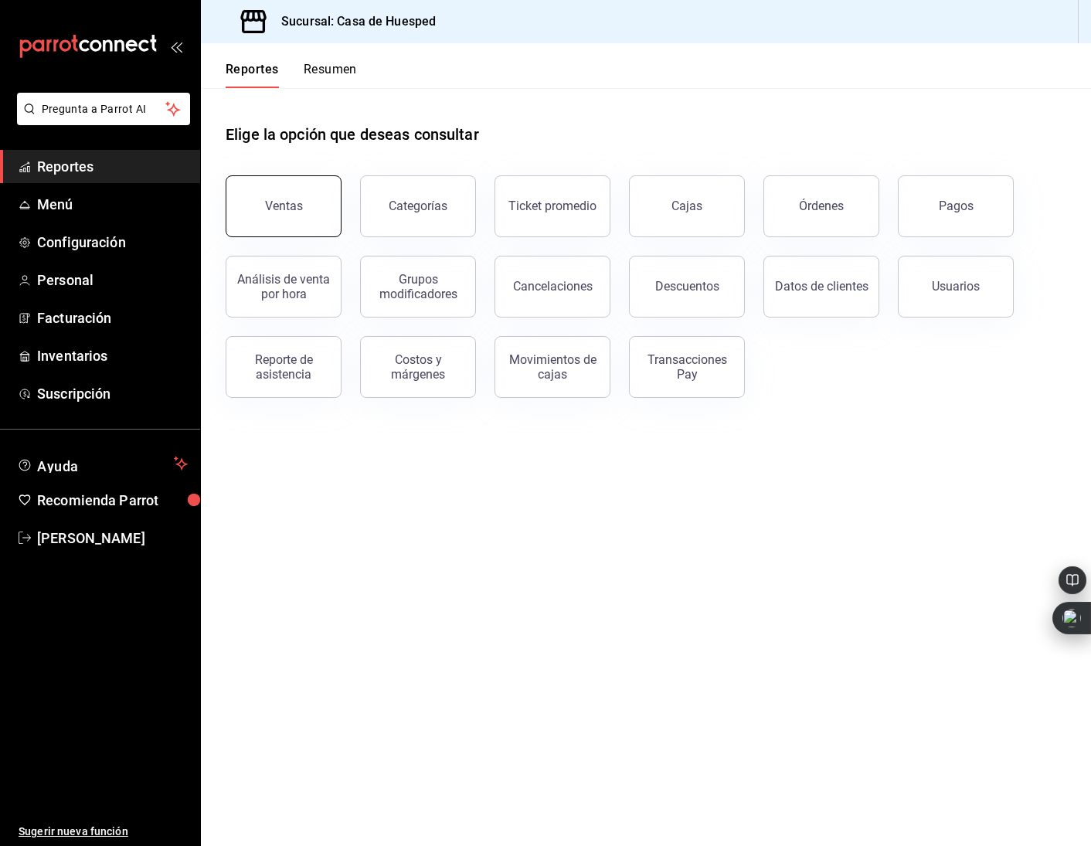
click at [289, 202] on div "Ventas" at bounding box center [284, 206] width 38 height 15
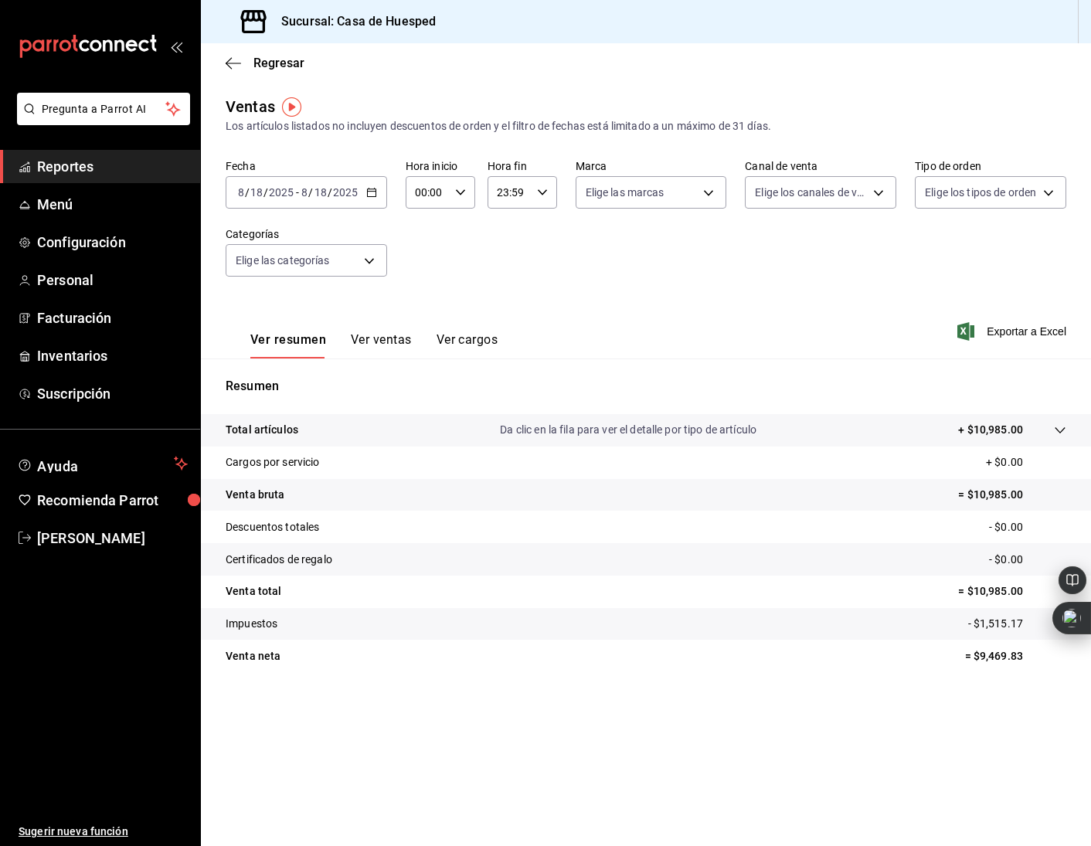
click at [319, 192] on input "18" at bounding box center [321, 192] width 14 height 12
click at [291, 380] on span "Rango de fechas" at bounding box center [299, 378] width 120 height 16
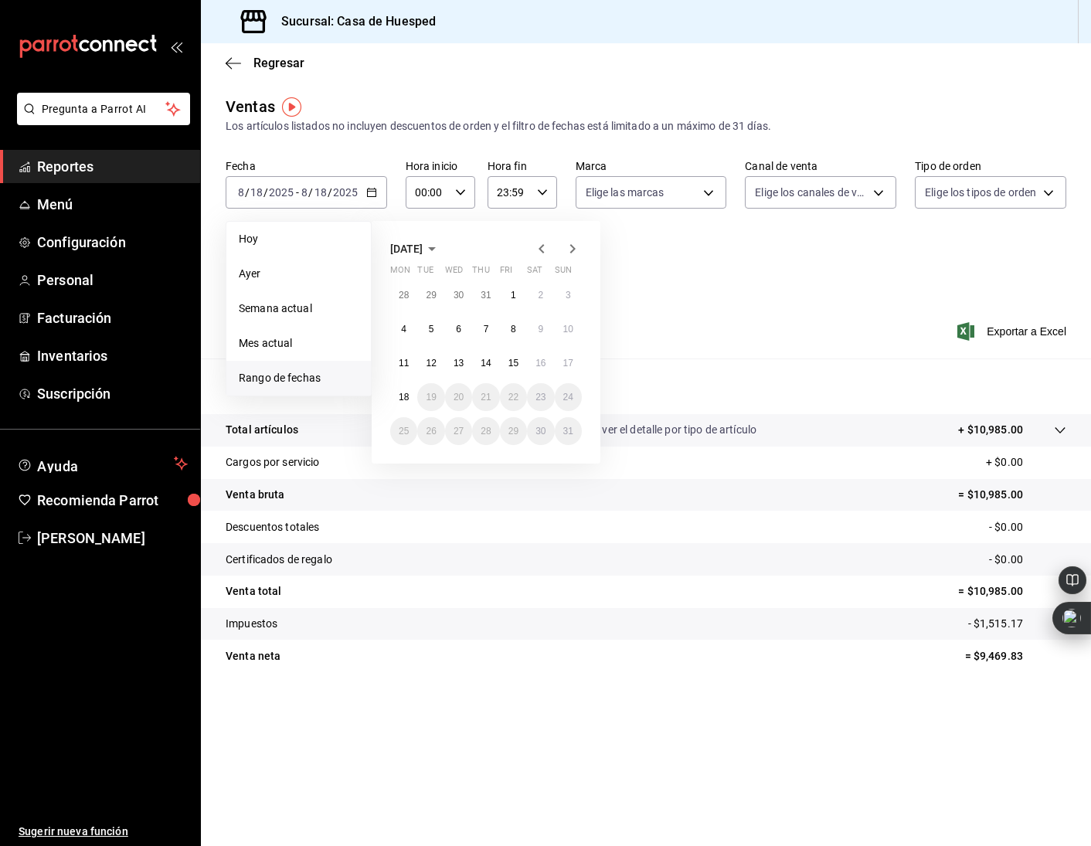
click at [416, 246] on span "[DATE]" at bounding box center [406, 249] width 32 height 12
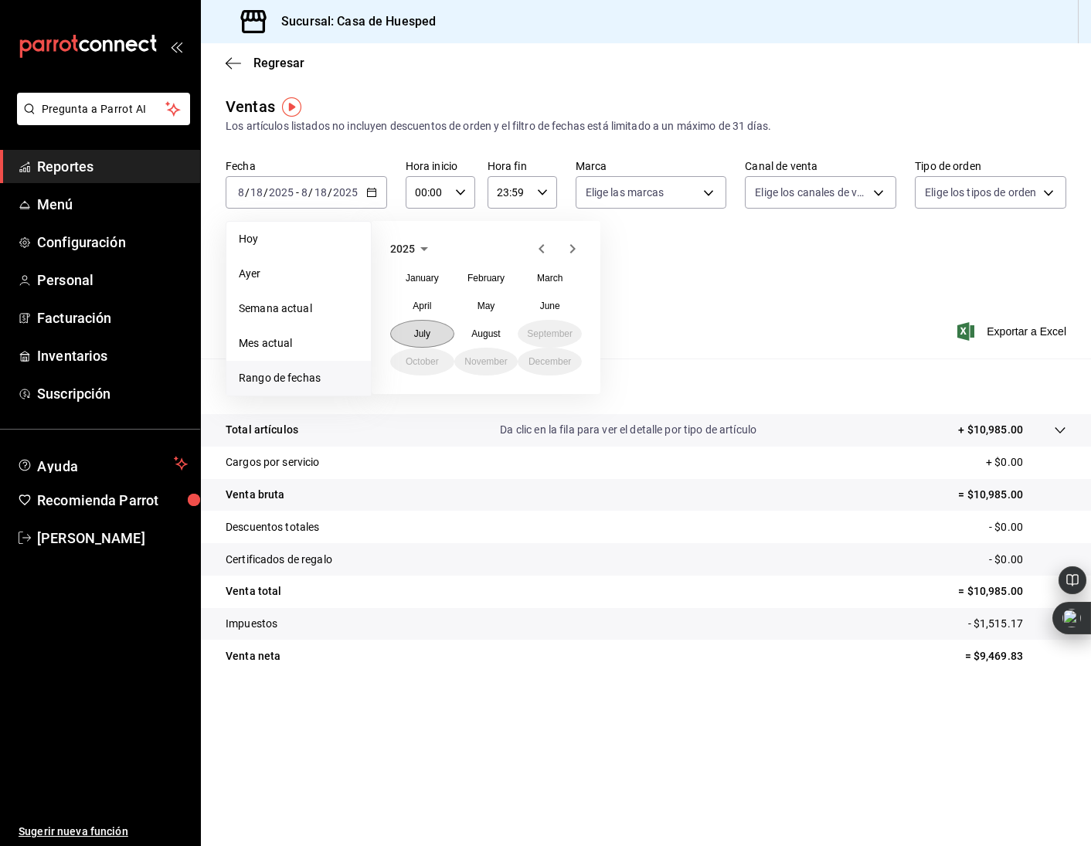
click at [424, 335] on abbr "July" at bounding box center [422, 333] width 16 height 11
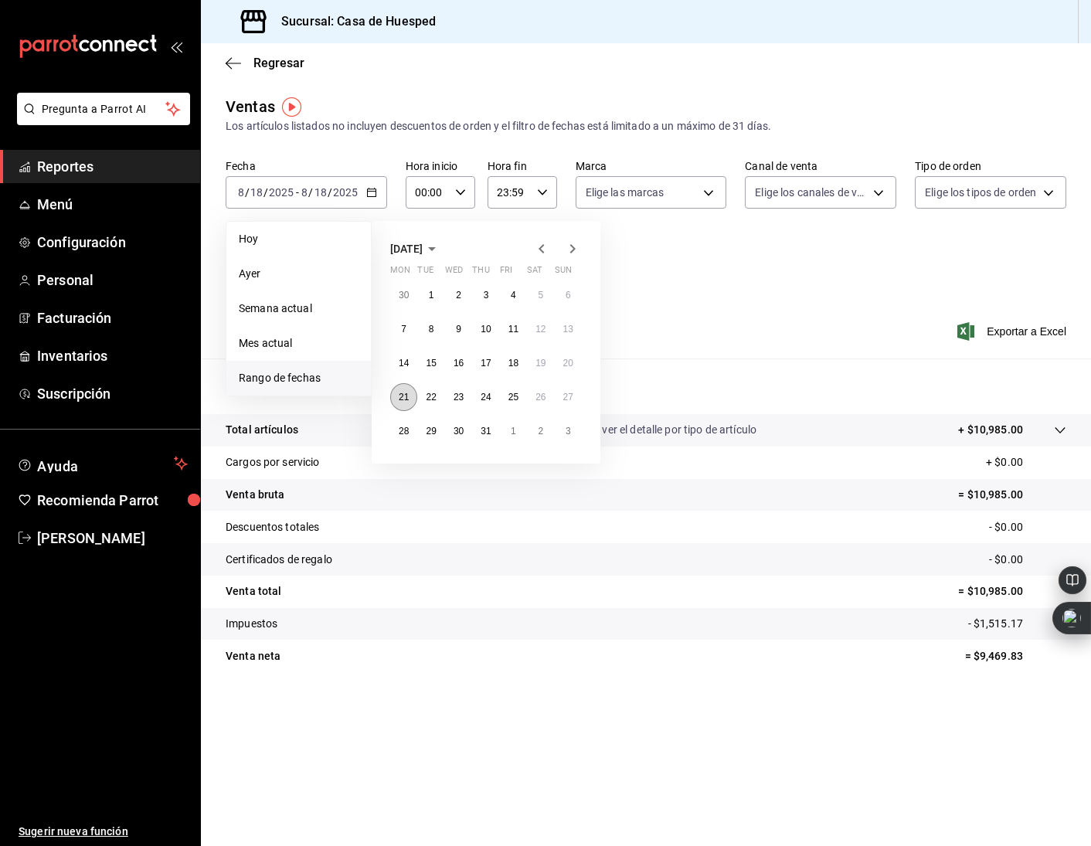
click at [406, 398] on abbr "21" at bounding box center [404, 397] width 10 height 11
click at [569, 401] on abbr "27" at bounding box center [568, 397] width 10 height 11
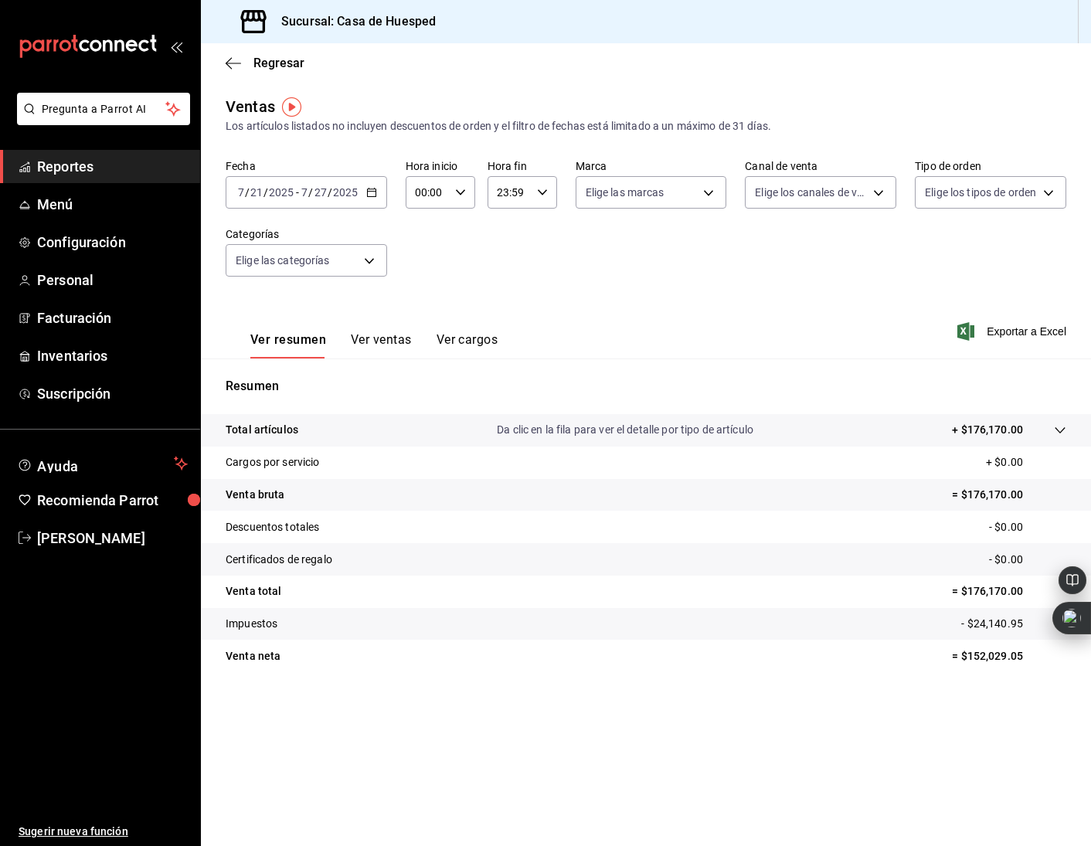
click at [378, 340] on button "Ver ventas" at bounding box center [381, 345] width 61 height 26
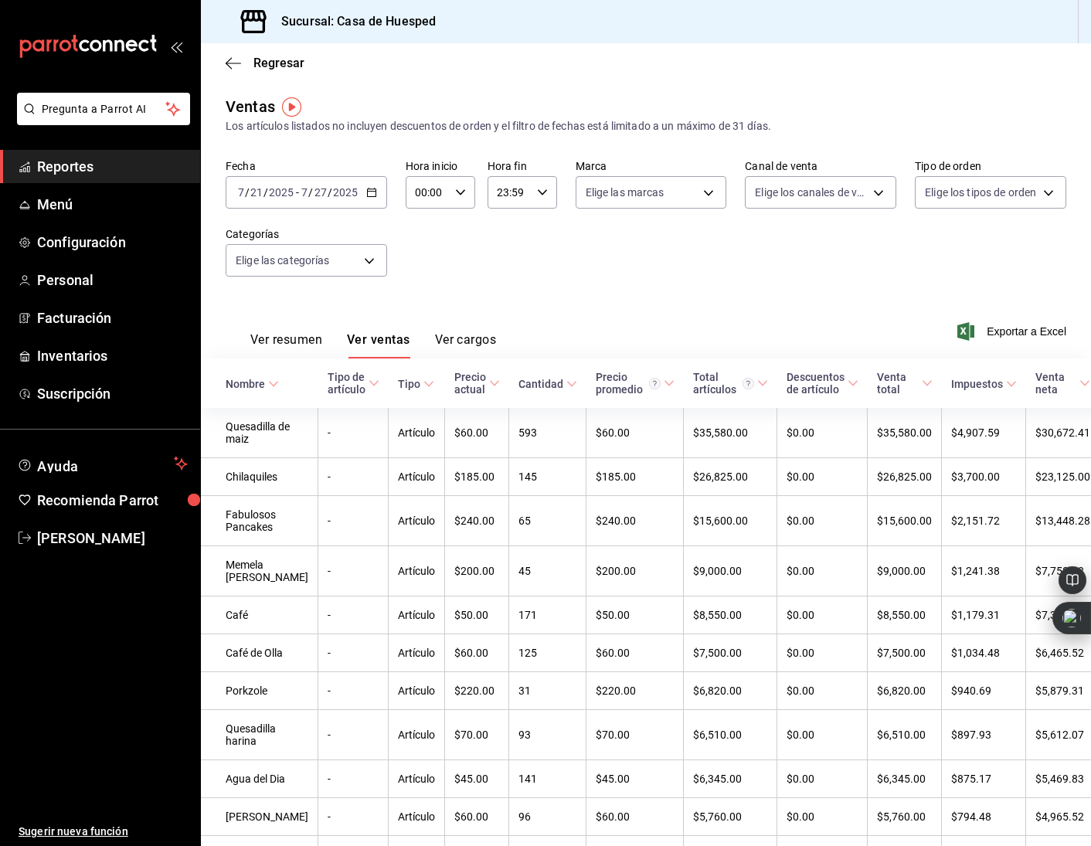
click at [284, 330] on div "Ver resumen Ver ventas Ver cargos" at bounding box center [361, 336] width 270 height 45
click at [277, 340] on button "Ver resumen" at bounding box center [286, 345] width 72 height 26
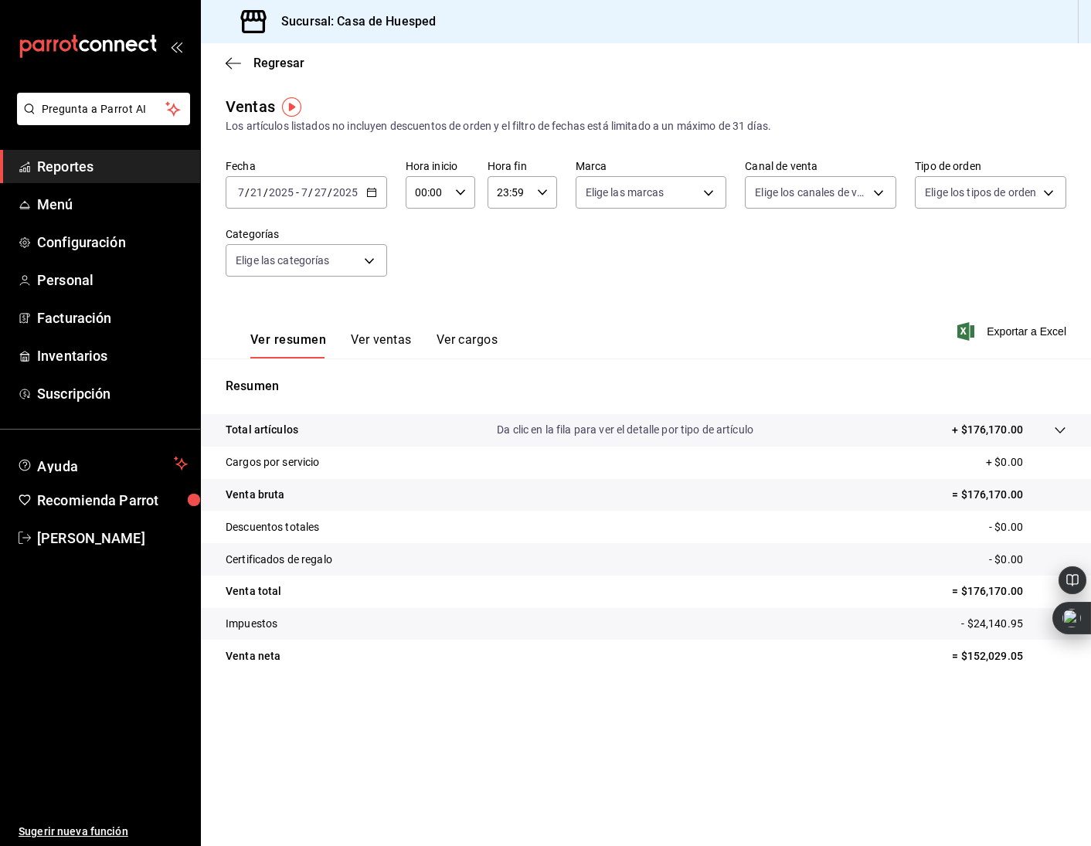
click at [1046, 432] on div at bounding box center [1044, 430] width 43 height 16
